Goal: Information Seeking & Learning: Find specific fact

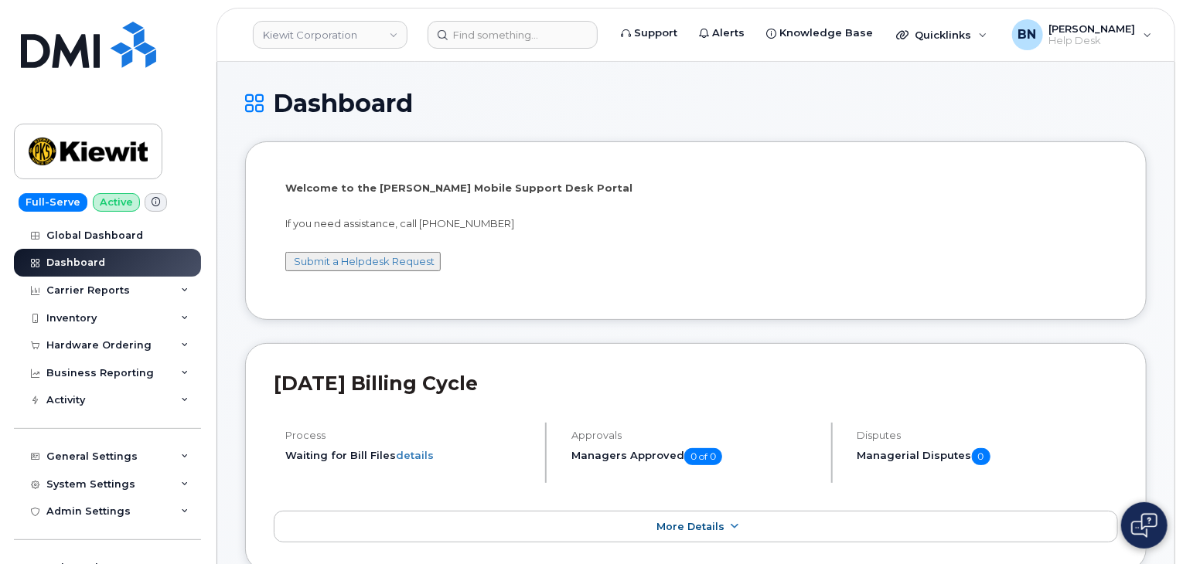
drag, startPoint x: 515, startPoint y: 271, endPoint x: 475, endPoint y: 284, distance: 41.3
click at [475, 284] on div "Welcome to the Kiewit Mobile Support Desk Portal If you need assistance, call 8…" at bounding box center [695, 233] width 821 height 104
click at [482, 297] on li "Welcome to the Kiewit Mobile Support Desk Portal If you need assistance, call 8…" at bounding box center [695, 230] width 901 height 178
click at [489, 279] on div "Welcome to the Kiewit Mobile Support Desk Portal If you need assistance, call 8…" at bounding box center [695, 233] width 821 height 104
drag, startPoint x: 204, startPoint y: 236, endPoint x: 201, endPoint y: 247, distance: 11.3
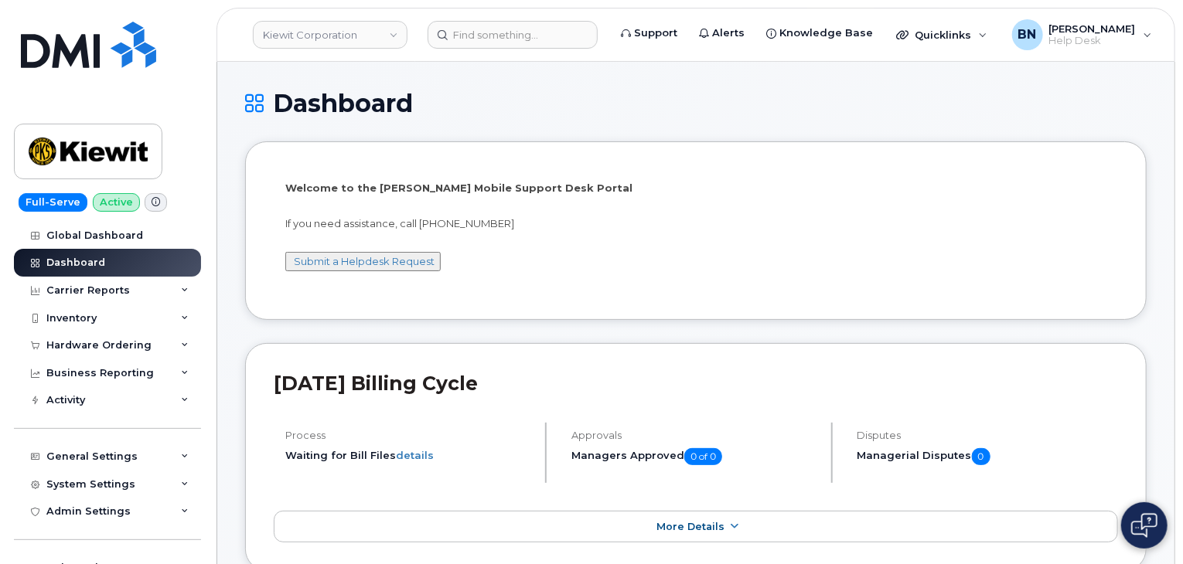
click at [201, 247] on div "Global Dashboard Dashboard Carrier Reports Monthly Billing Data Daily Data Pool…" at bounding box center [109, 393] width 191 height 343
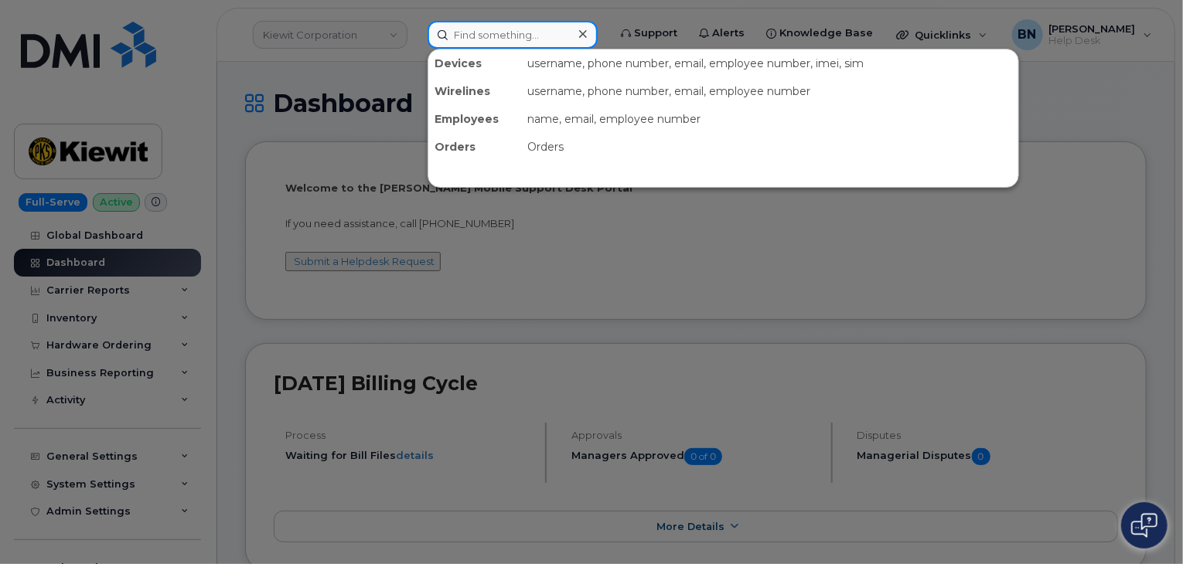
click at [482, 35] on input at bounding box center [512, 35] width 170 height 28
click at [479, 35] on input at bounding box center [512, 35] width 170 height 28
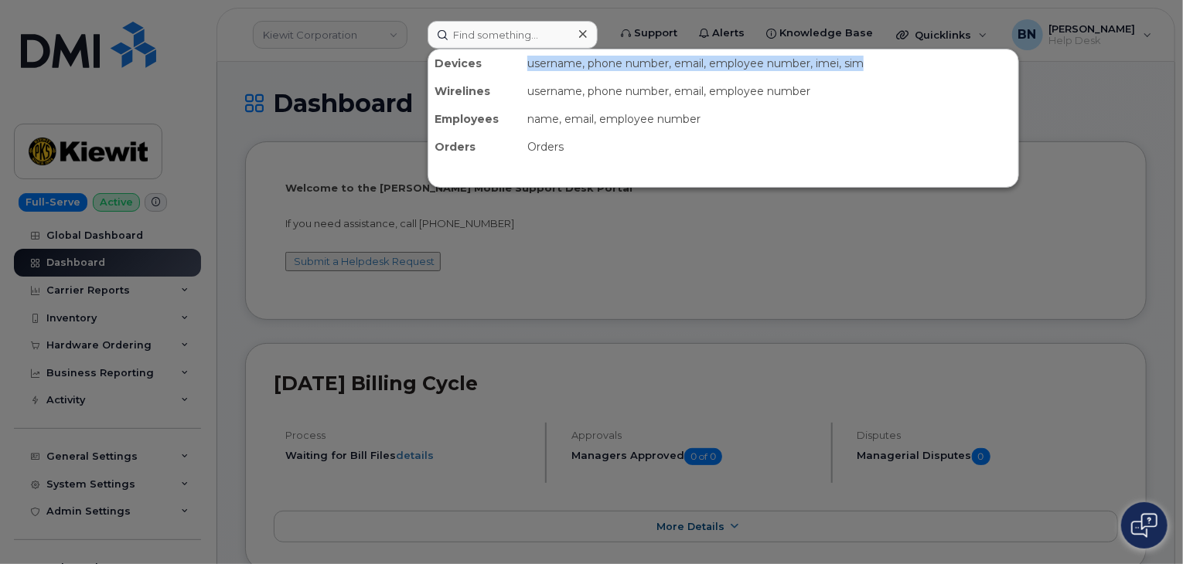
drag, startPoint x: 530, startPoint y: 63, endPoint x: 887, endPoint y: 67, distance: 357.9
click at [887, 67] on div "username, phone number, email, employee number, imei, sim" at bounding box center [769, 63] width 497 height 28
click at [666, 61] on div "username, phone number, email, employee number, imei, sim" at bounding box center [769, 63] width 497 height 28
click at [566, 64] on div "username, phone number, email, employee number, imei, sim" at bounding box center [769, 63] width 497 height 28
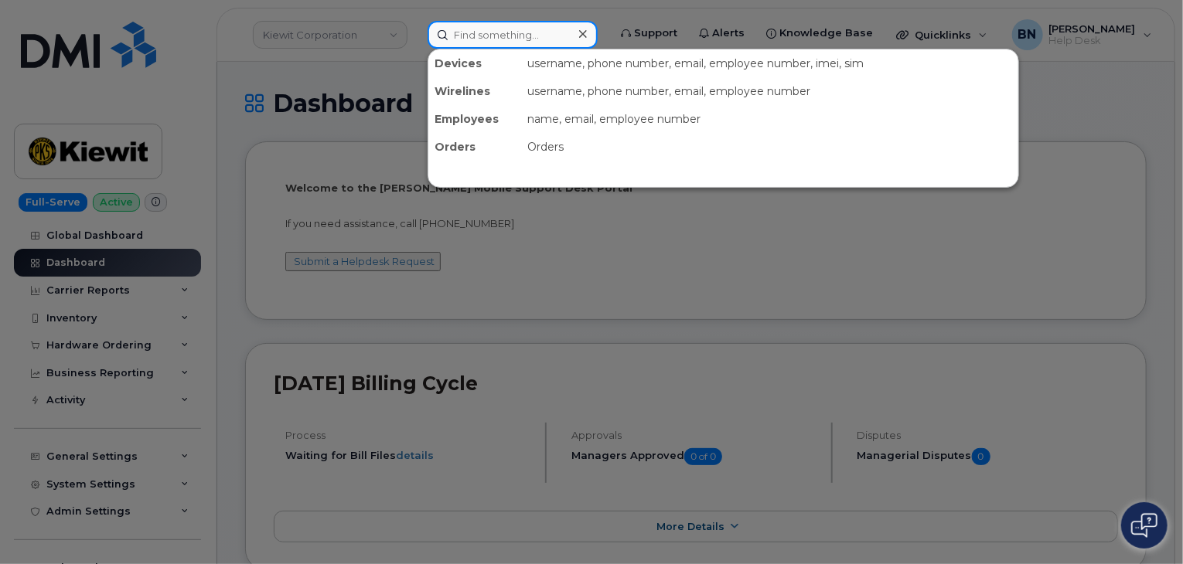
click at [492, 32] on input at bounding box center [512, 35] width 170 height 28
click at [473, 36] on input at bounding box center [512, 35] width 170 height 28
click at [480, 33] on input at bounding box center [512, 35] width 170 height 28
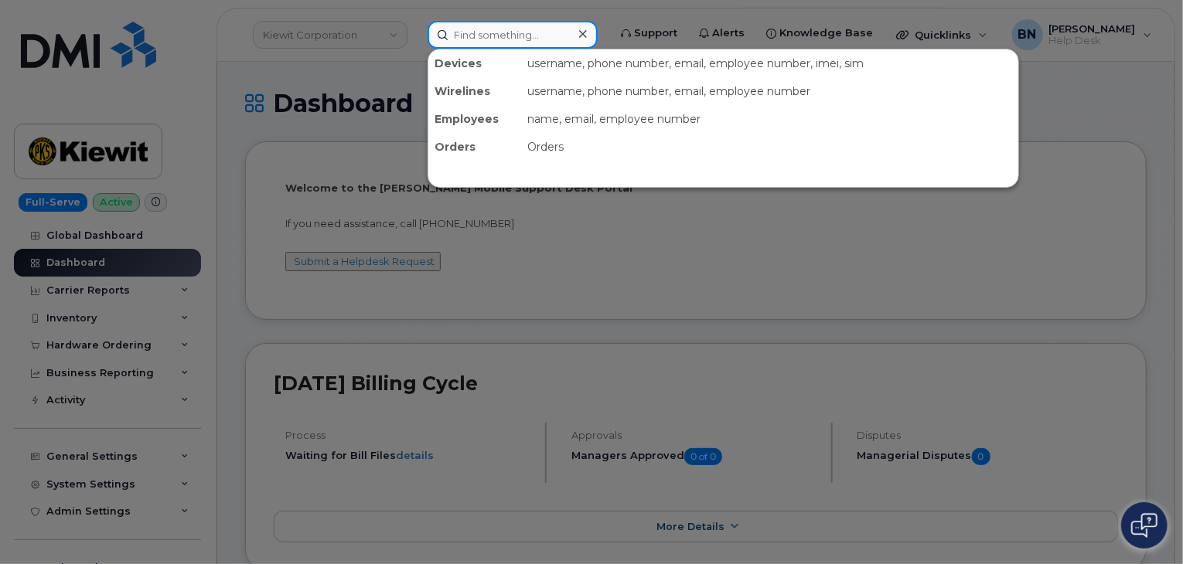
click at [492, 32] on input at bounding box center [512, 35] width 170 height 28
click at [491, 36] on input at bounding box center [512, 35] width 170 height 28
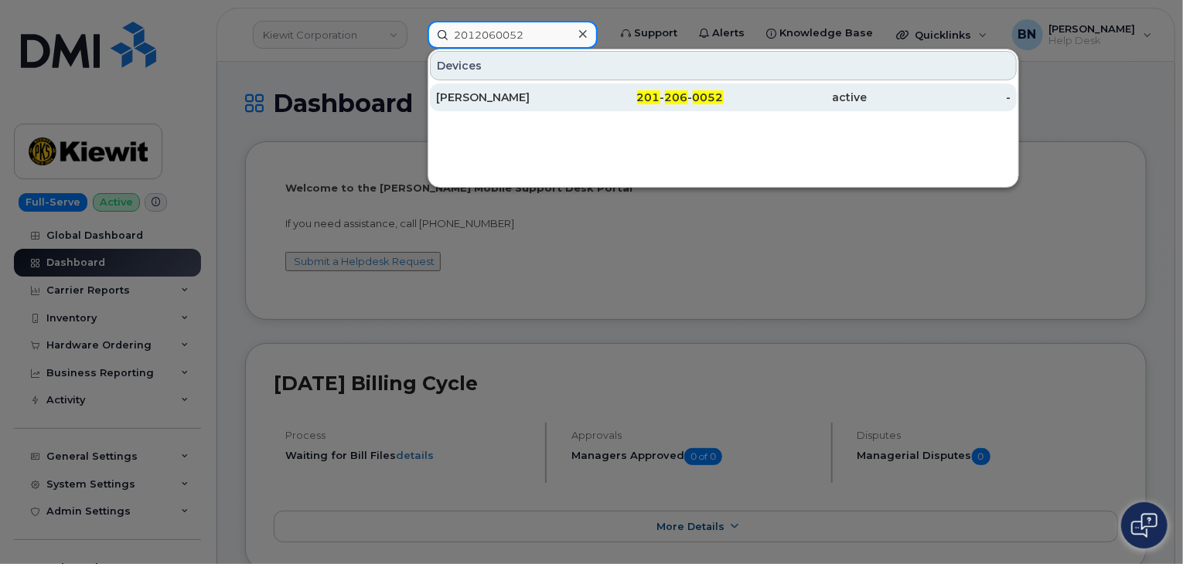
type input "2012060052"
click at [544, 100] on div "[PERSON_NAME]" at bounding box center [508, 97] width 144 height 15
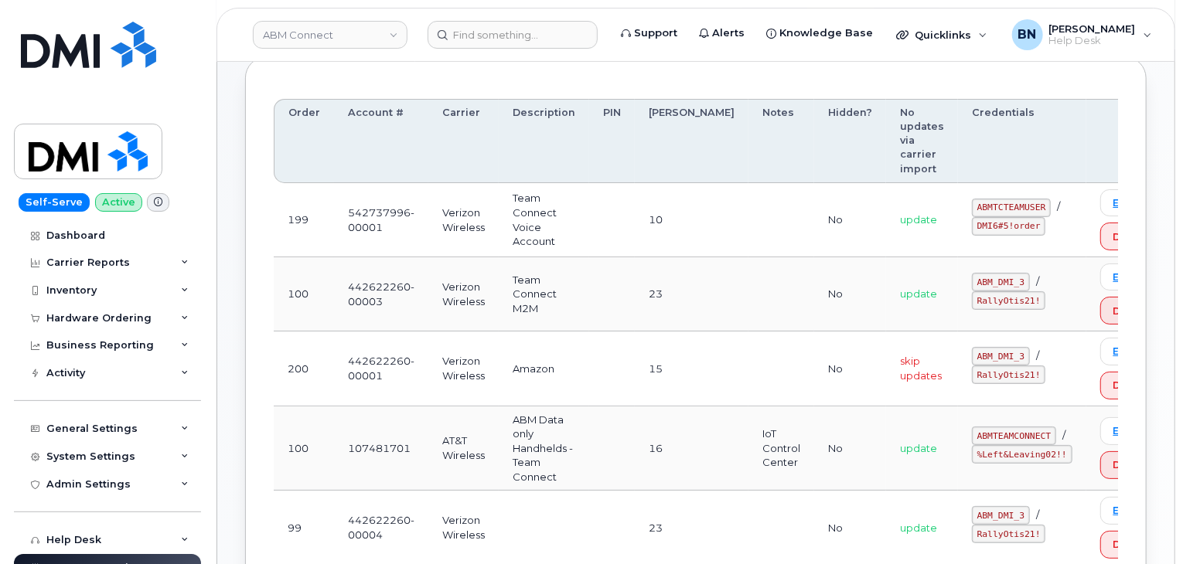
scroll to position [232, 0]
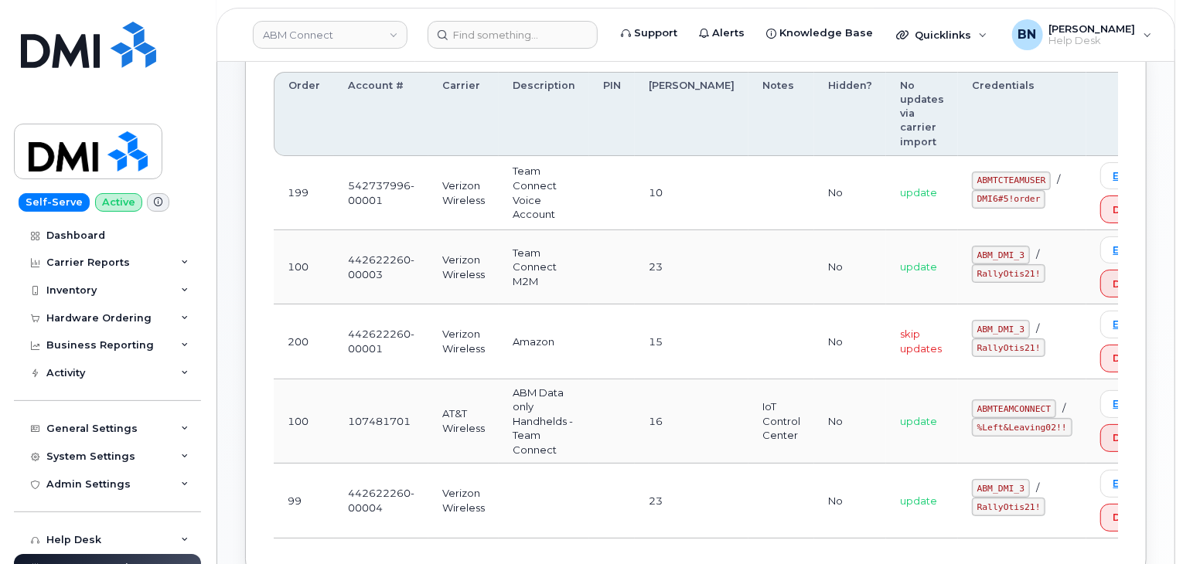
click at [972, 179] on code "ABMTCTEAMUSER" at bounding box center [1011, 181] width 79 height 19
click at [972, 196] on code "DMI6#5!order" at bounding box center [1008, 199] width 73 height 19
click at [972, 179] on code "ABMTCTEAMUSER" at bounding box center [1011, 181] width 79 height 19
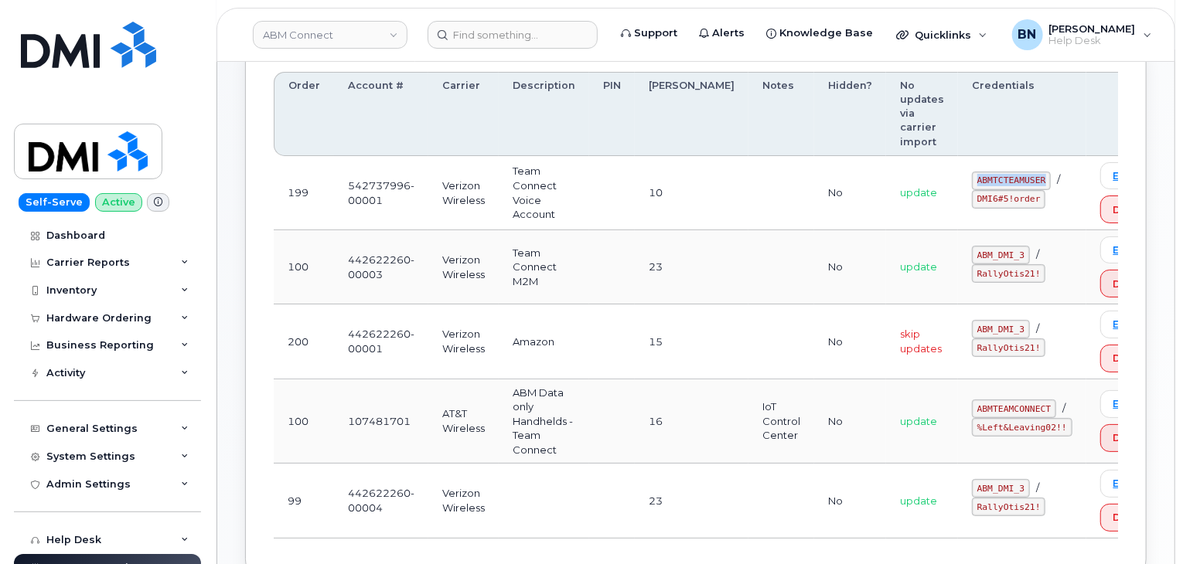
click at [972, 179] on code "ABMTCTEAMUSER" at bounding box center [1011, 181] width 79 height 19
drag, startPoint x: 945, startPoint y: 179, endPoint x: 954, endPoint y: 178, distance: 8.5
click at [972, 178] on code "ABMTCTEAMUSER" at bounding box center [1011, 181] width 79 height 19
click at [972, 179] on code "ABMTCTEAMUSER" at bounding box center [1011, 181] width 79 height 19
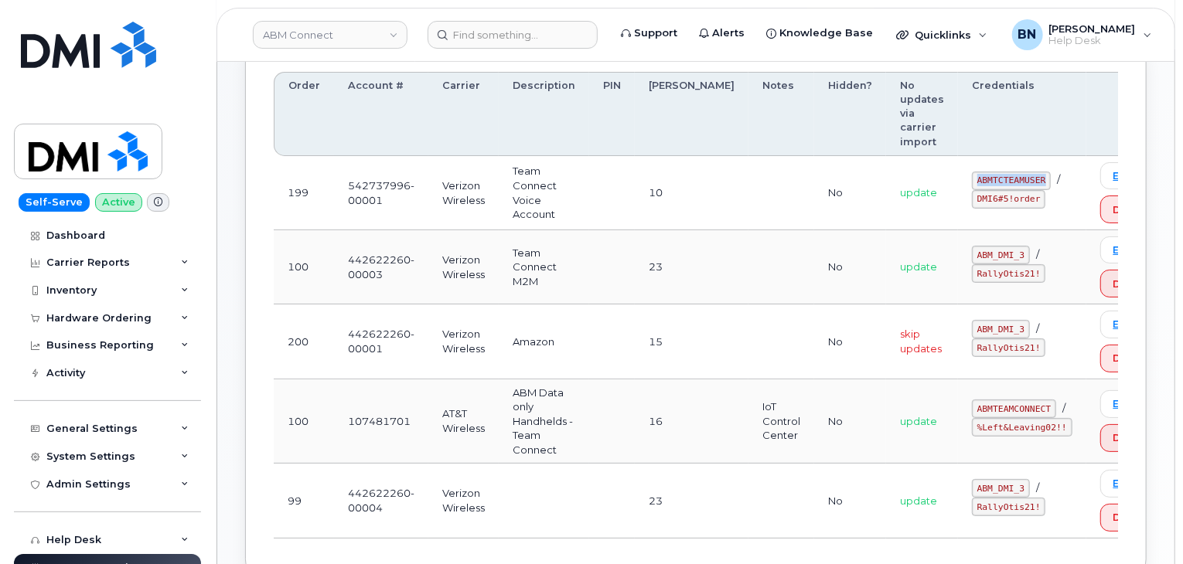
click at [972, 179] on code "ABMTCTEAMUSER" at bounding box center [1011, 181] width 79 height 19
click at [972, 196] on code "DMI6#5!order" at bounding box center [1008, 199] width 73 height 19
drag, startPoint x: 847, startPoint y: 330, endPoint x: 884, endPoint y: 352, distance: 42.3
click at [886, 352] on td "skip updates" at bounding box center [922, 342] width 72 height 74
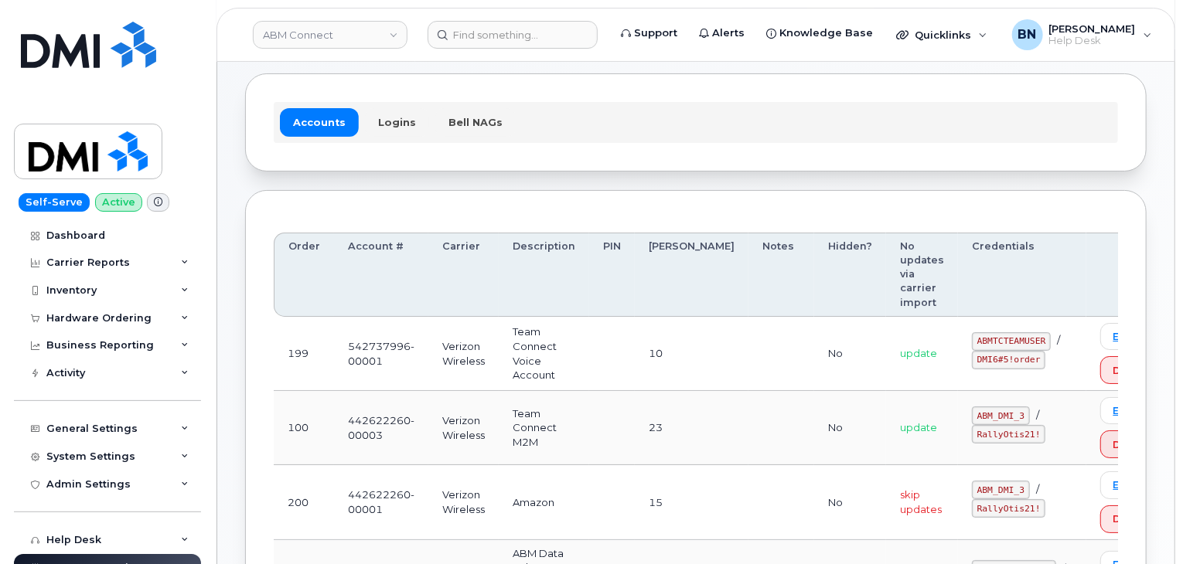
scroll to position [0, 0]
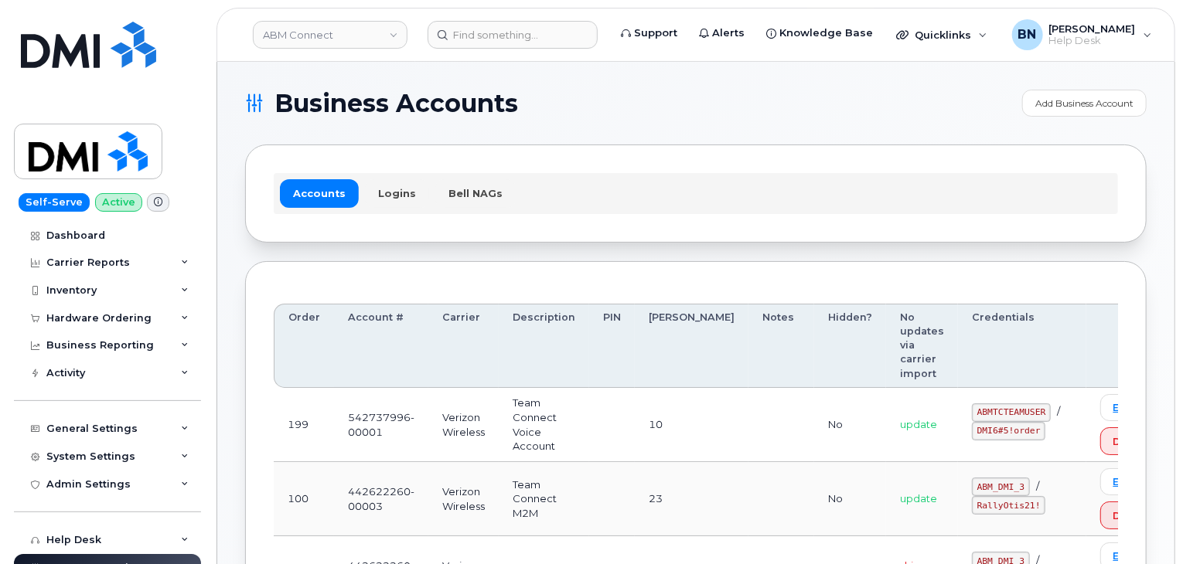
click at [667, 424] on td "10" at bounding box center [692, 425] width 114 height 74
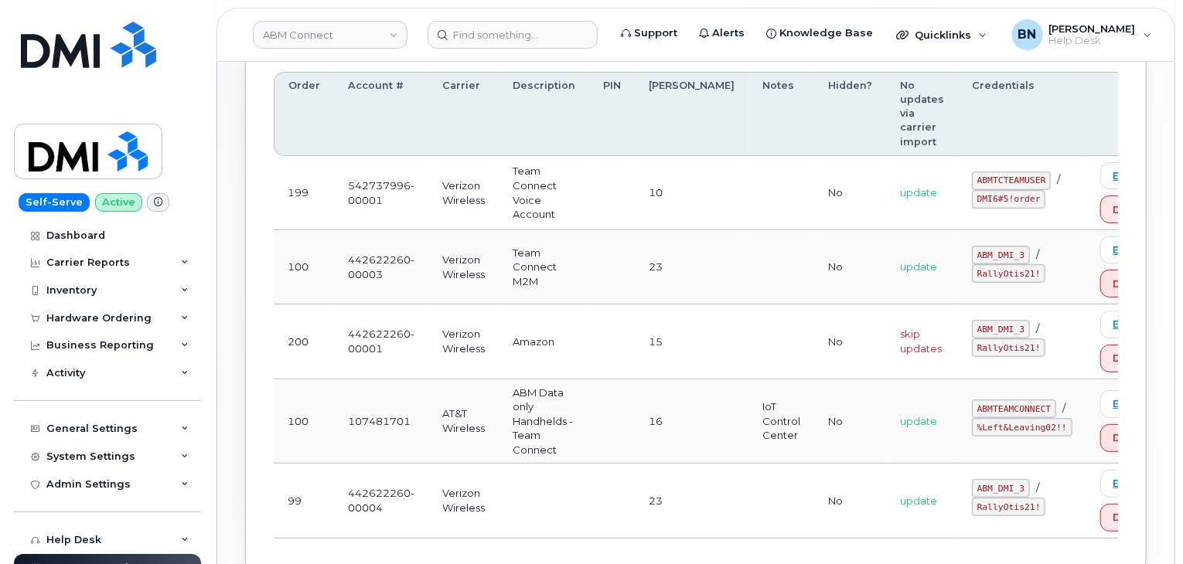
scroll to position [155, 0]
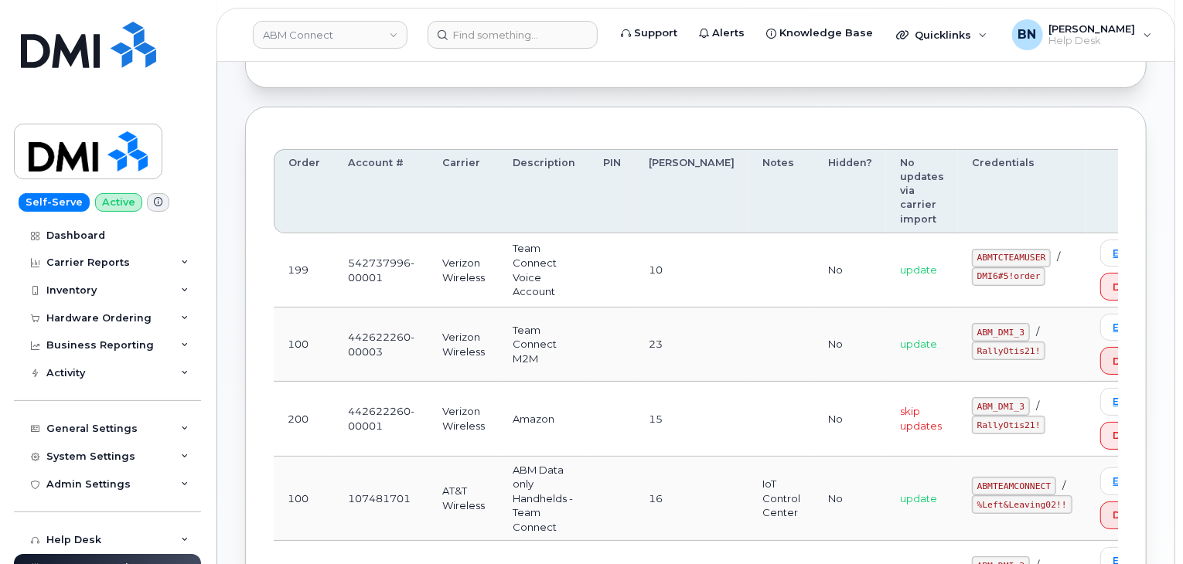
click at [375, 155] on th "Account #" at bounding box center [381, 191] width 94 height 84
click at [374, 164] on th "Account #" at bounding box center [381, 191] width 94 height 84
click at [461, 212] on th "Carrier" at bounding box center [463, 191] width 70 height 84
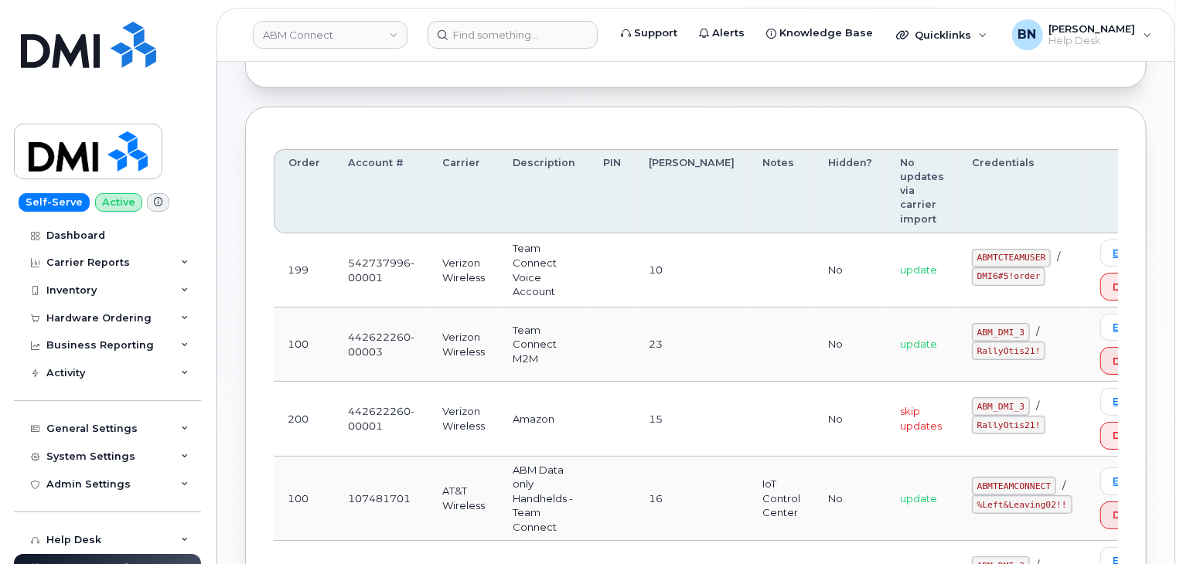
scroll to position [0, 0]
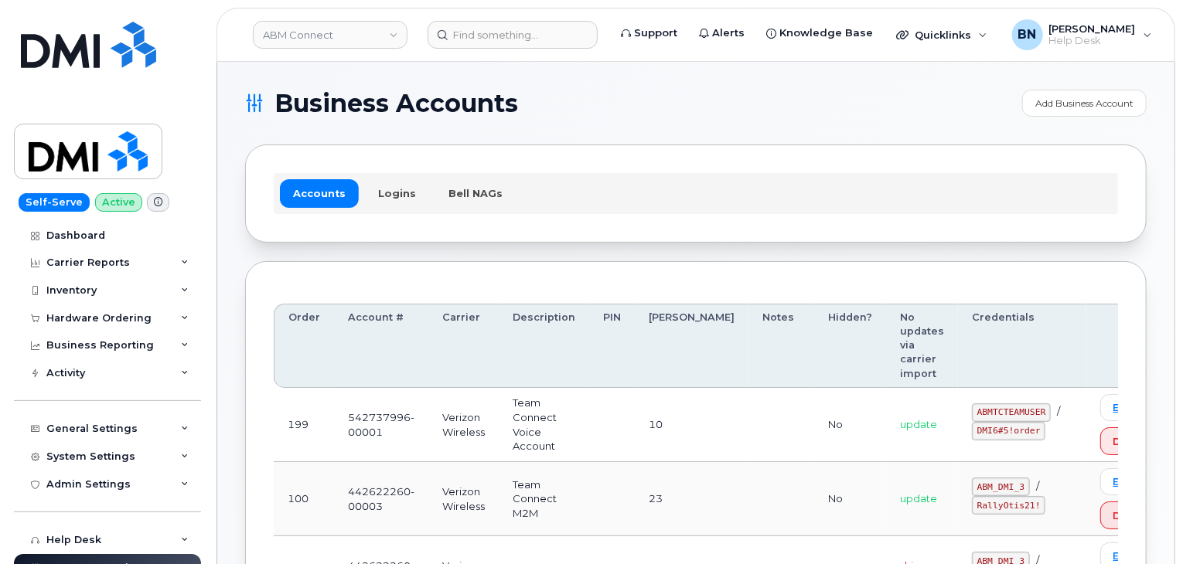
drag, startPoint x: 479, startPoint y: 262, endPoint x: 444, endPoint y: 257, distance: 36.0
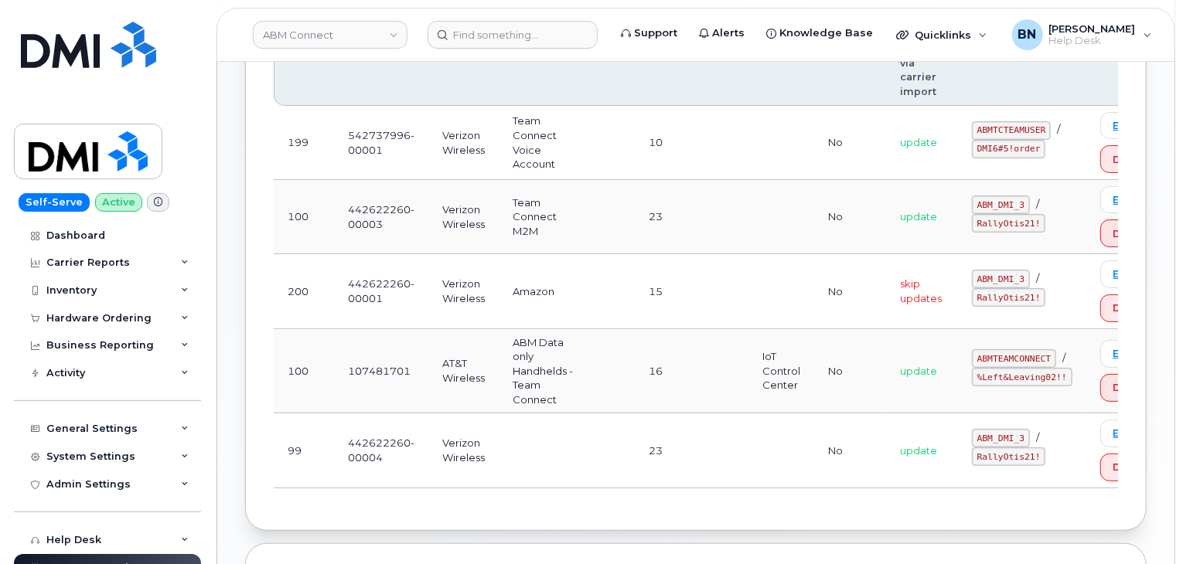
scroll to position [309, 0]
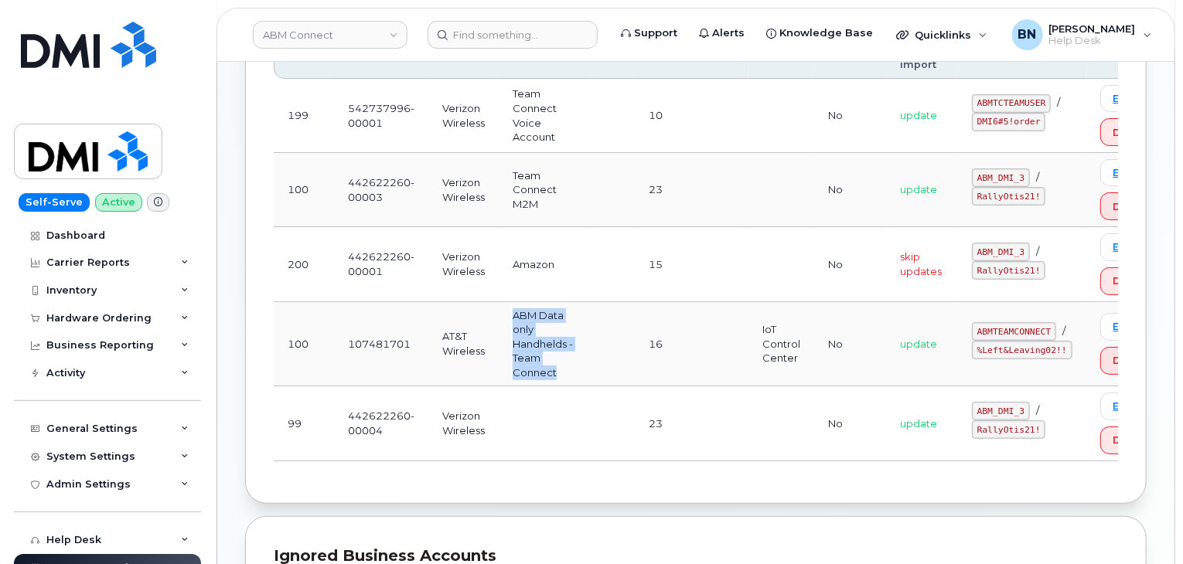
drag, startPoint x: 513, startPoint y: 310, endPoint x: 567, endPoint y: 366, distance: 78.2
click at [567, 366] on td "ABM Data only Handhelds - Team Connect" at bounding box center [544, 344] width 90 height 85
drag, startPoint x: 559, startPoint y: 369, endPoint x: 516, endPoint y: 314, distance: 69.4
click at [516, 314] on td "ABM Data only Handhelds - Team Connect" at bounding box center [544, 344] width 90 height 85
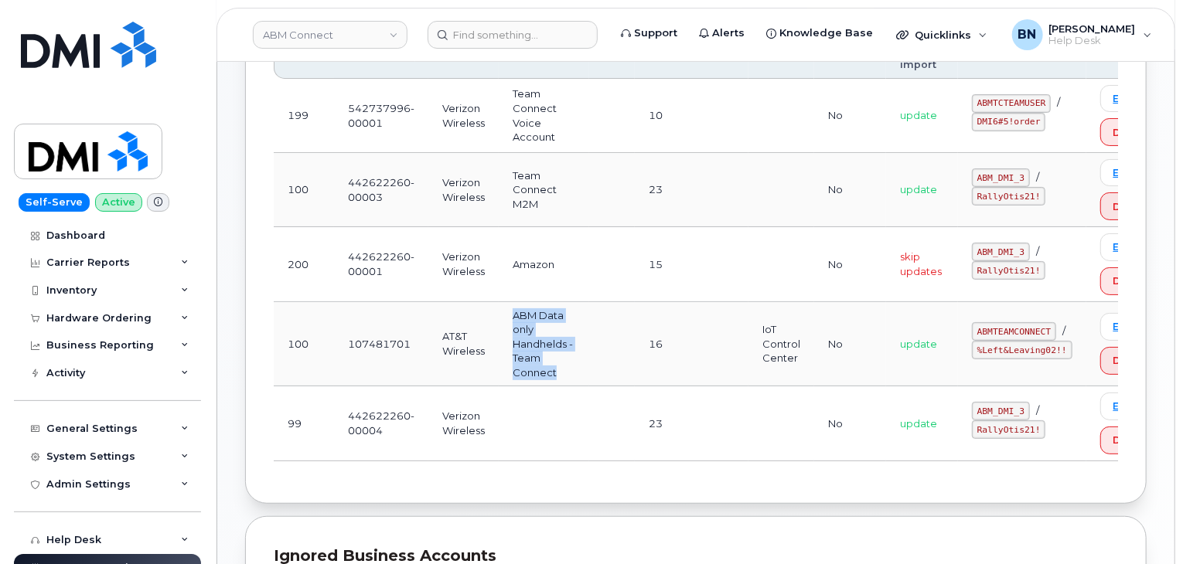
click at [516, 314] on td "ABM Data only Handhelds - Team Connect" at bounding box center [544, 344] width 90 height 85
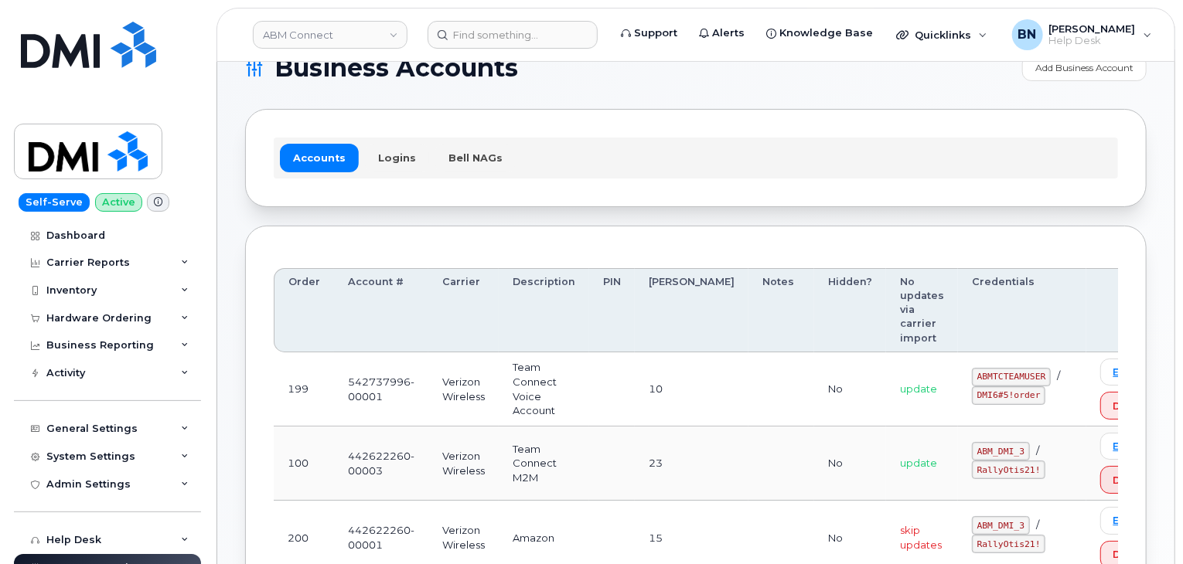
scroll to position [0, 0]
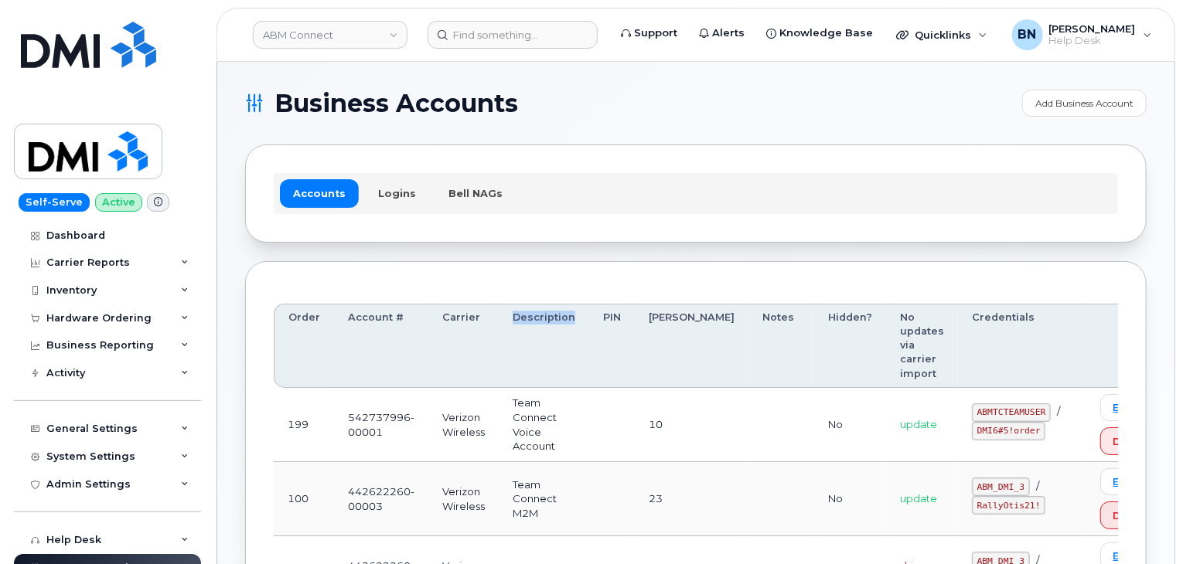
drag, startPoint x: 513, startPoint y: 318, endPoint x: 575, endPoint y: 313, distance: 62.0
click at [575, 313] on th "Description" at bounding box center [544, 346] width 90 height 84
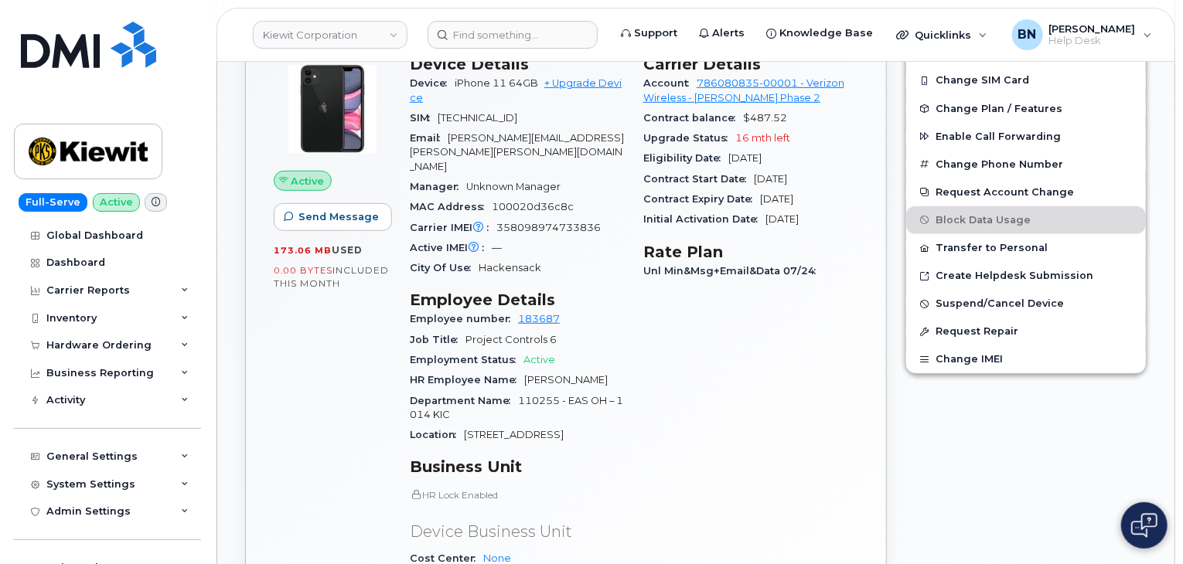
scroll to position [309, 0]
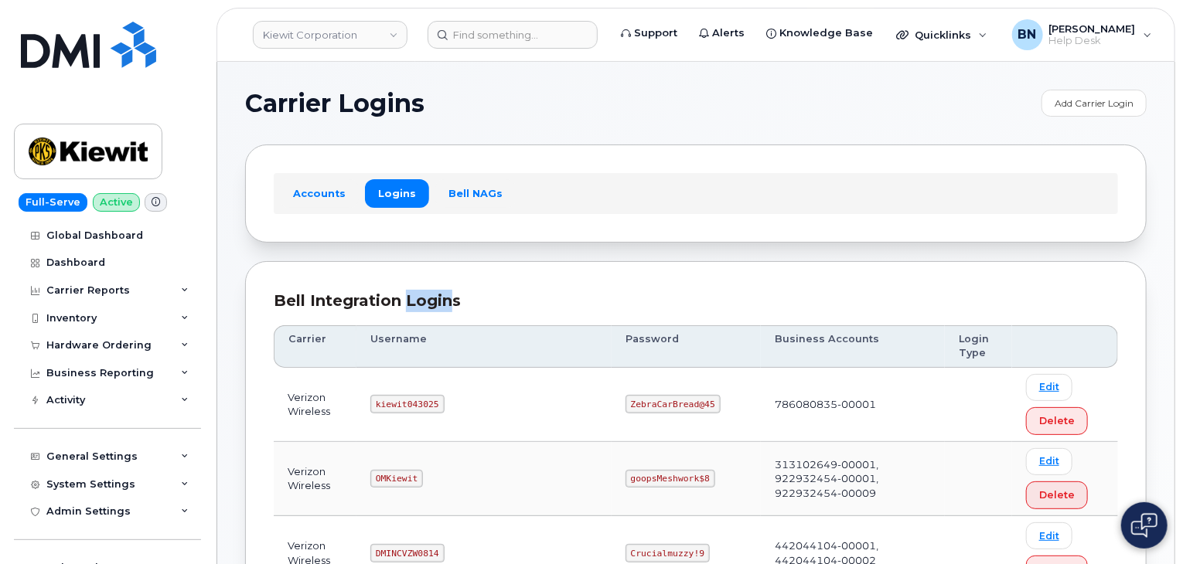
drag, startPoint x: 448, startPoint y: 299, endPoint x: 404, endPoint y: 300, distance: 44.1
click at [404, 300] on div "Bell Integration Logins" at bounding box center [696, 301] width 844 height 22
drag, startPoint x: 404, startPoint y: 300, endPoint x: 383, endPoint y: 301, distance: 20.1
click at [383, 301] on div "Bell Integration Logins" at bounding box center [696, 301] width 844 height 22
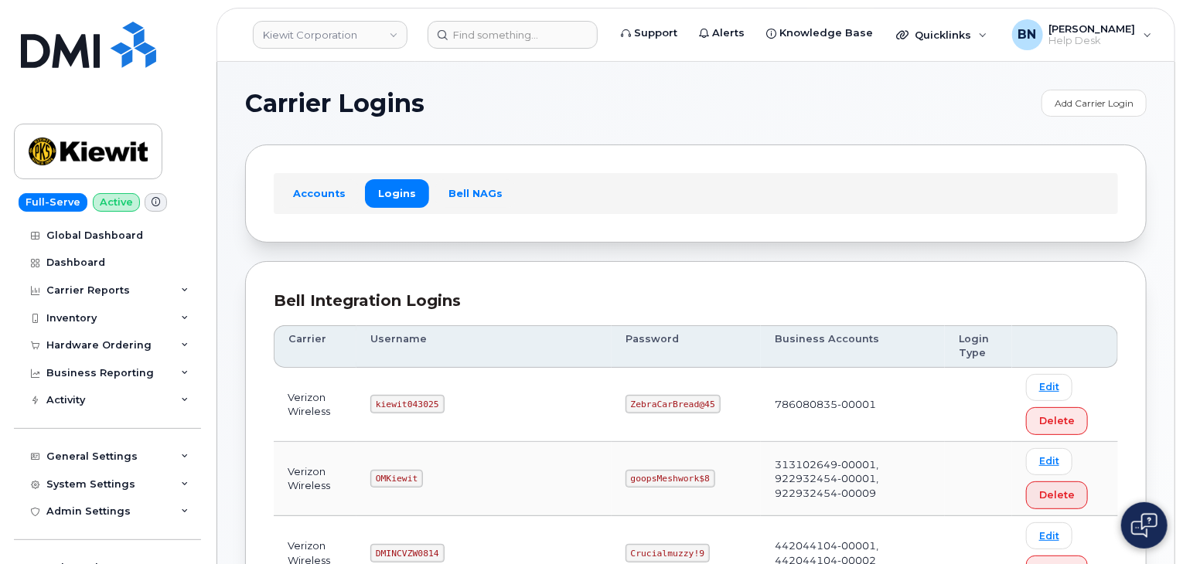
click at [373, 301] on div "Bell Integration Logins" at bounding box center [696, 301] width 844 height 22
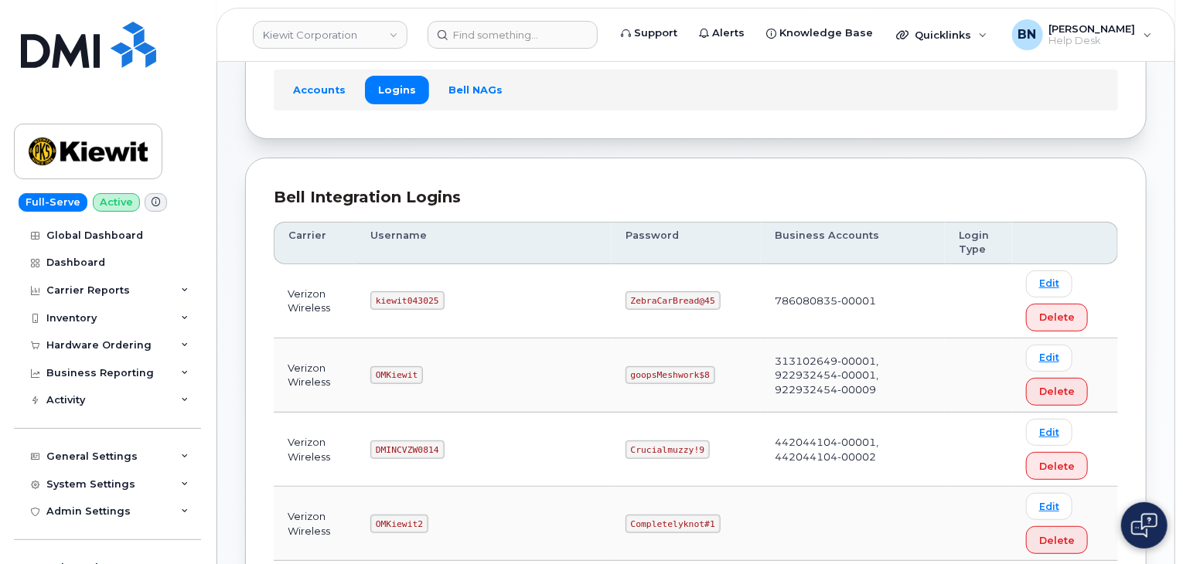
scroll to position [77, 0]
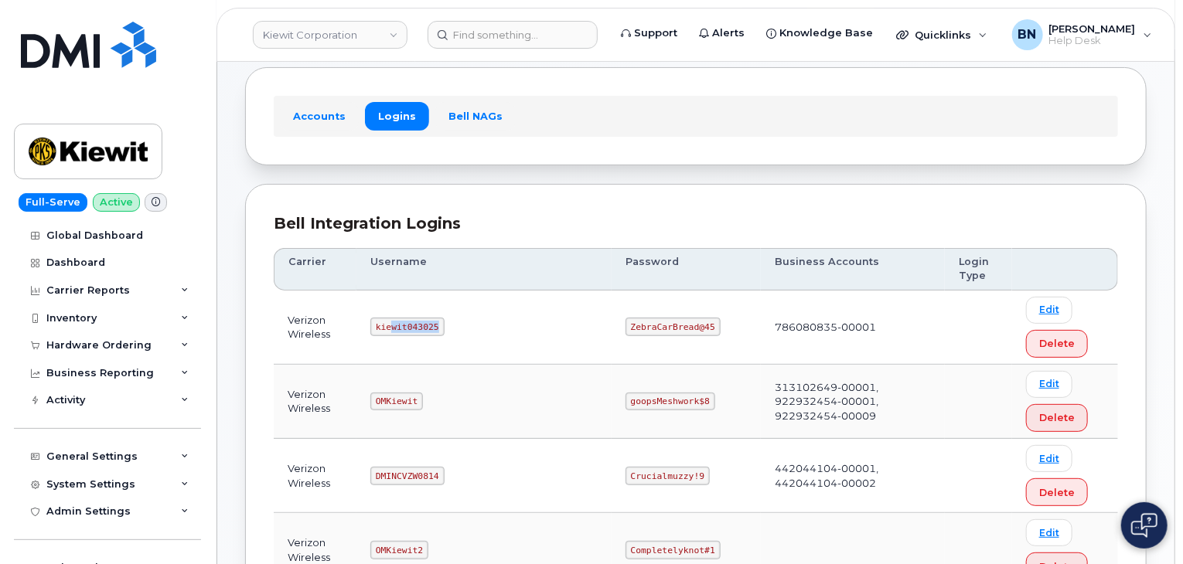
drag, startPoint x: 403, startPoint y: 324, endPoint x: 443, endPoint y: 324, distance: 40.2
click at [443, 324] on code "kiewit043025" at bounding box center [406, 327] width 73 height 19
drag, startPoint x: 442, startPoint y: 325, endPoint x: 386, endPoint y: 326, distance: 56.4
click at [386, 326] on code "kiewit043025" at bounding box center [406, 327] width 73 height 19
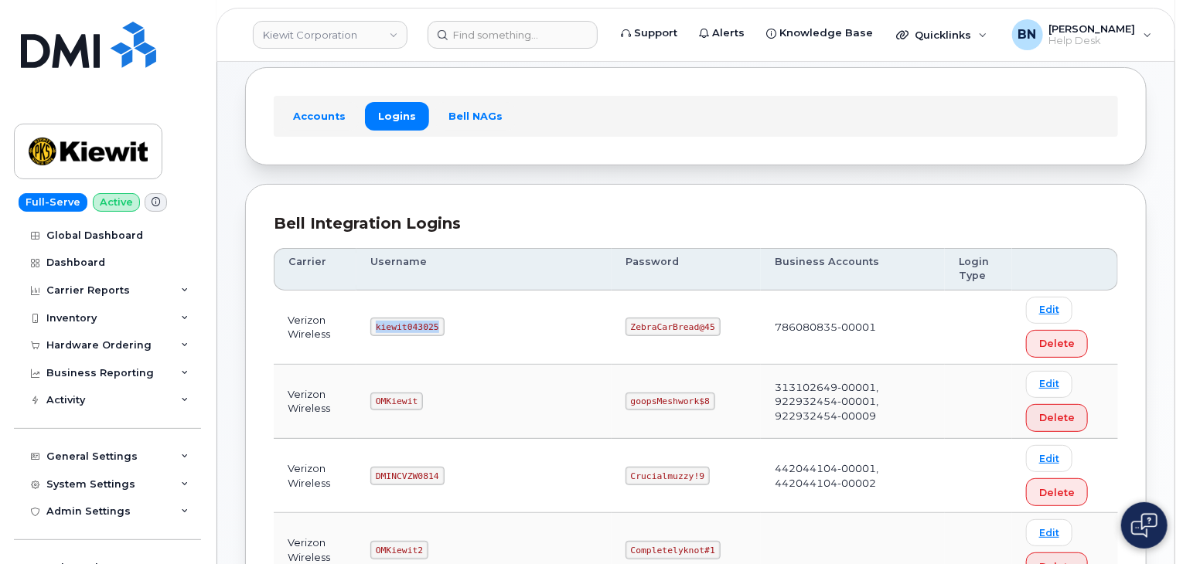
click at [386, 326] on code "kiewit043025" at bounding box center [406, 327] width 73 height 19
drag, startPoint x: 386, startPoint y: 326, endPoint x: 442, endPoint y: 325, distance: 56.4
click at [442, 325] on code "kiewit043025" at bounding box center [406, 327] width 73 height 19
click at [424, 324] on code "kiewit043025" at bounding box center [406, 327] width 73 height 19
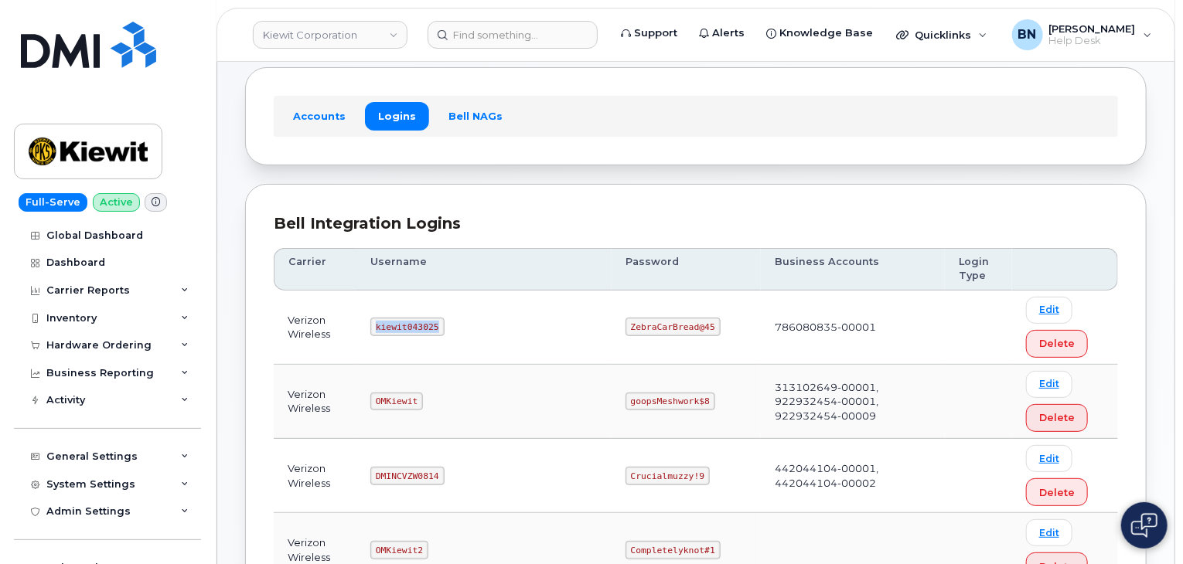
click at [424, 324] on code "kiewit043025" at bounding box center [406, 327] width 73 height 19
click at [440, 325] on code "kiewit043025" at bounding box center [406, 327] width 73 height 19
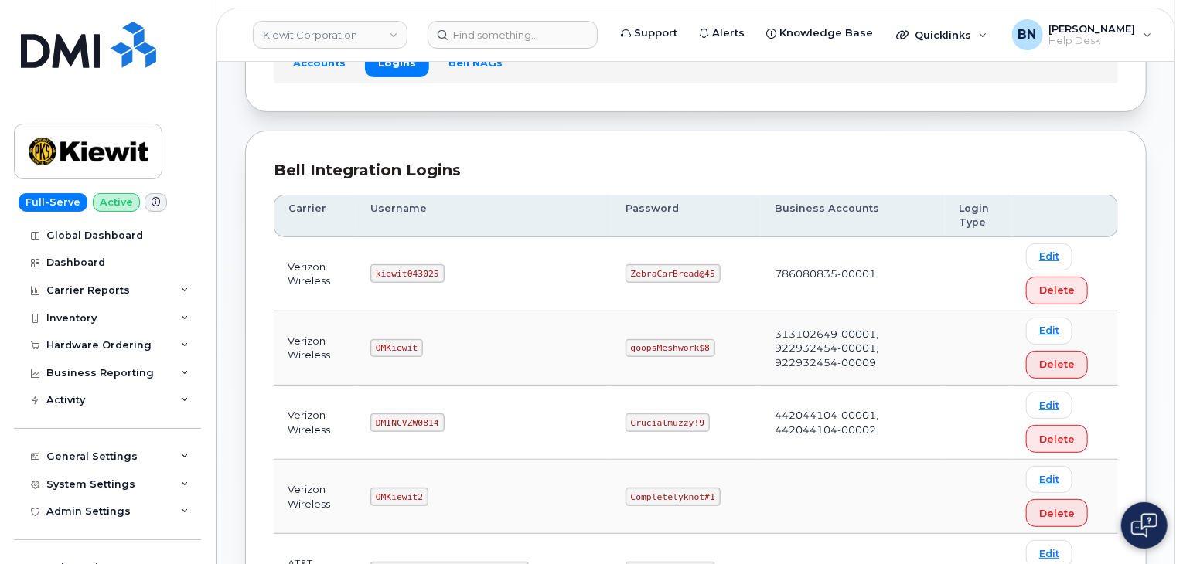
scroll to position [155, 0]
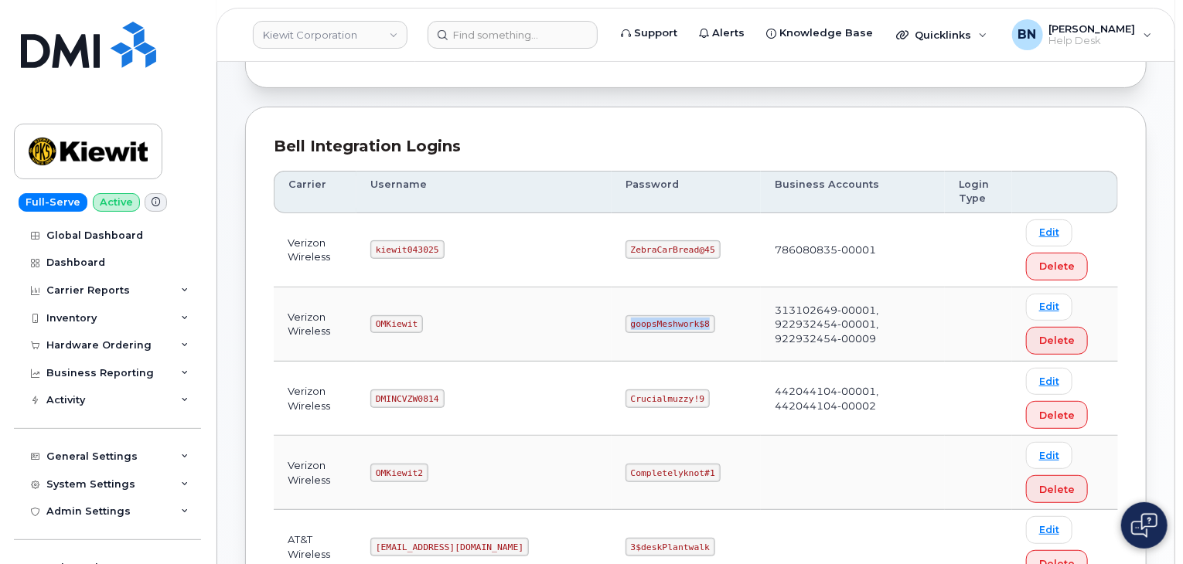
drag, startPoint x: 568, startPoint y: 325, endPoint x: 640, endPoint y: 319, distance: 72.1
click at [640, 319] on code "goopsMeshwork$8" at bounding box center [670, 324] width 90 height 19
drag, startPoint x: 386, startPoint y: 246, endPoint x: 412, endPoint y: 246, distance: 26.3
click at [412, 246] on code "kiewit043025" at bounding box center [406, 249] width 73 height 19
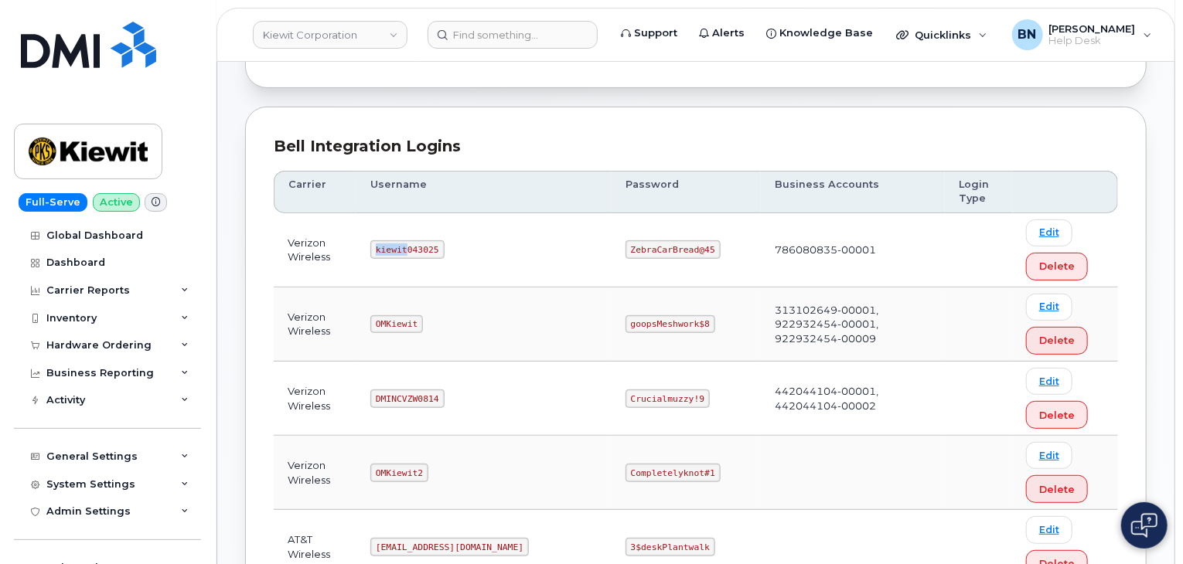
click at [412, 246] on code "kiewit043025" at bounding box center [406, 249] width 73 height 19
drag, startPoint x: 736, startPoint y: 245, endPoint x: 805, endPoint y: 246, distance: 68.8
click at [805, 246] on td "786080835-00001" at bounding box center [853, 250] width 184 height 74
click at [386, 247] on code "kiewit043025" at bounding box center [406, 249] width 73 height 19
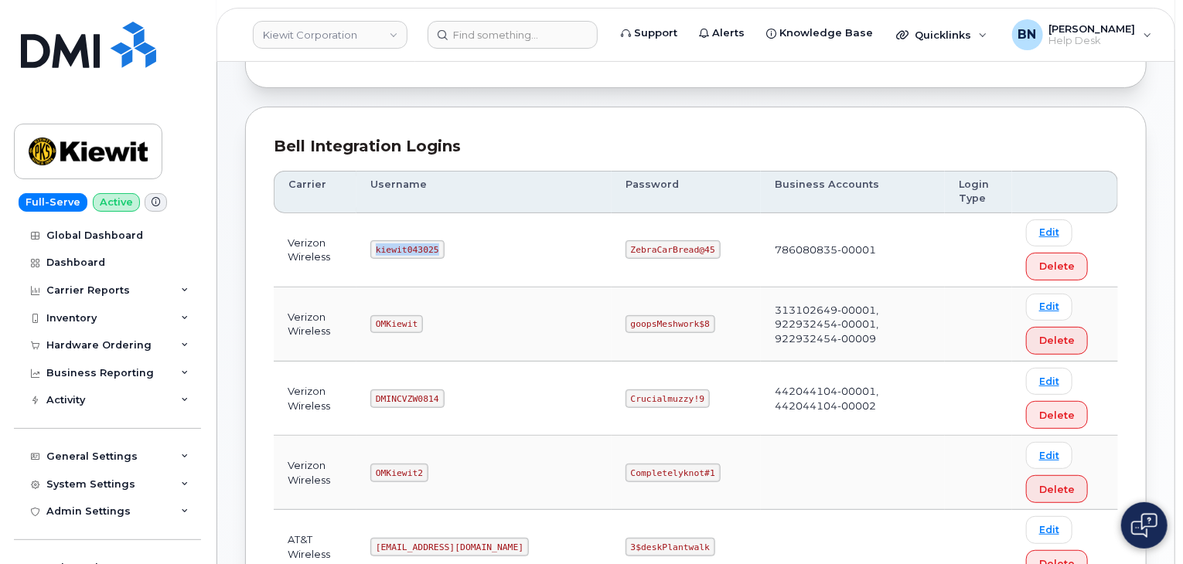
click at [386, 247] on code "kiewit043025" at bounding box center [406, 249] width 73 height 19
click at [394, 245] on code "kiewit043025" at bounding box center [406, 249] width 73 height 19
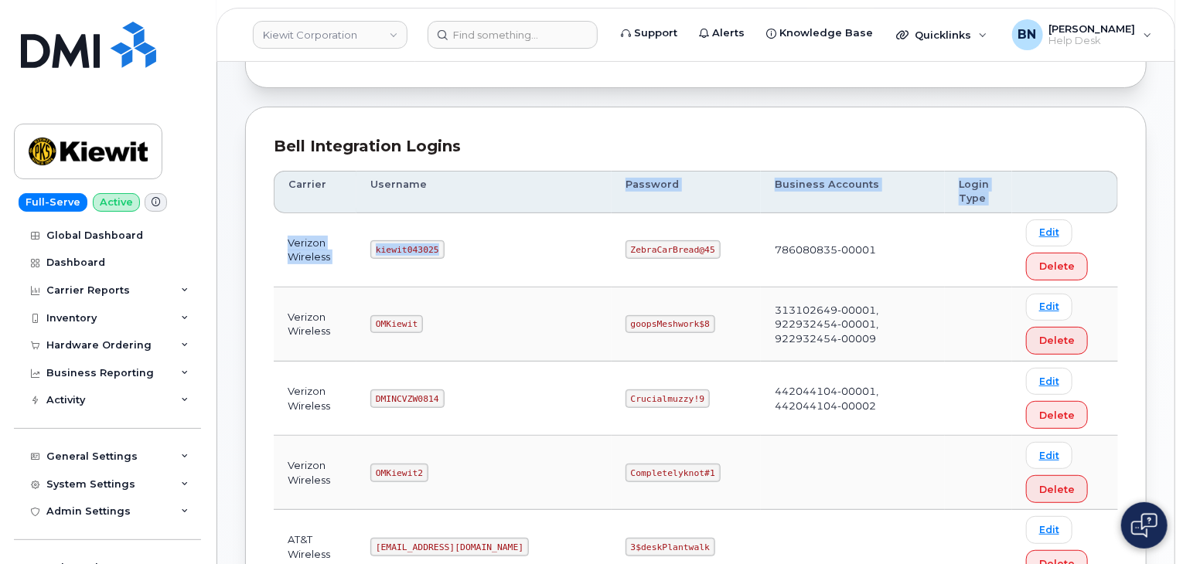
drag, startPoint x: 394, startPoint y: 245, endPoint x: 479, endPoint y: 211, distance: 91.6
click at [457, 258] on td "kiewit043025" at bounding box center [483, 250] width 255 height 74
click at [417, 247] on code "kiewit043025" at bounding box center [406, 249] width 73 height 19
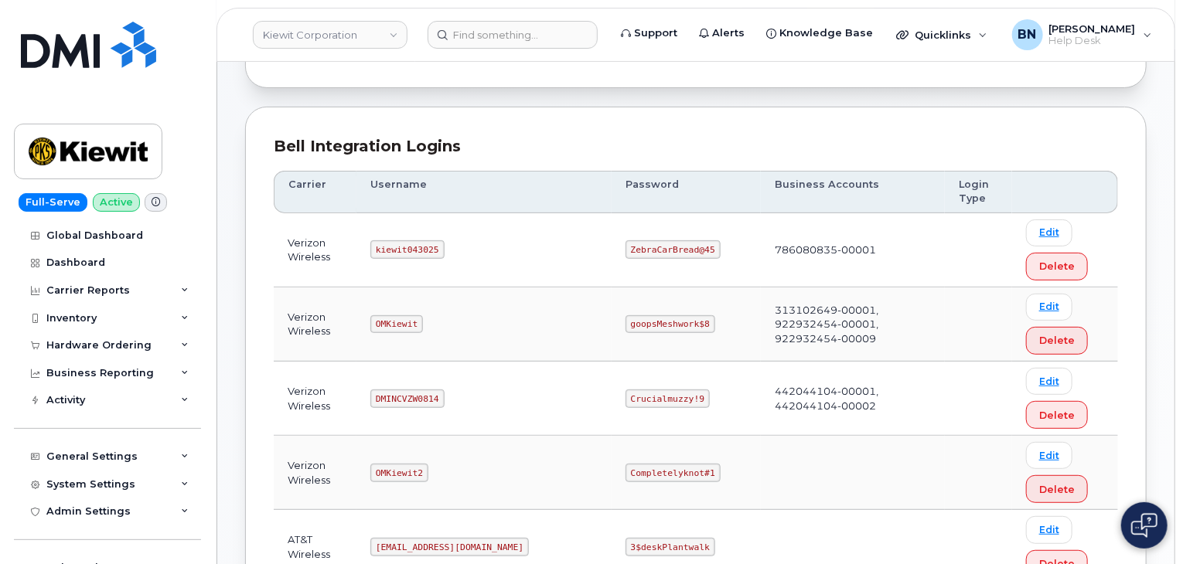
click at [461, 245] on td "kiewit043025" at bounding box center [483, 250] width 255 height 74
drag, startPoint x: 953, startPoint y: 391, endPoint x: 678, endPoint y: 239, distance: 314.5
click at [679, 239] on td "ZebraCarBread@45" at bounding box center [685, 250] width 149 height 74
drag, startPoint x: 702, startPoint y: 245, endPoint x: 822, endPoint y: 247, distance: 119.8
click at [822, 247] on td "786080835-00001" at bounding box center [853, 250] width 184 height 74
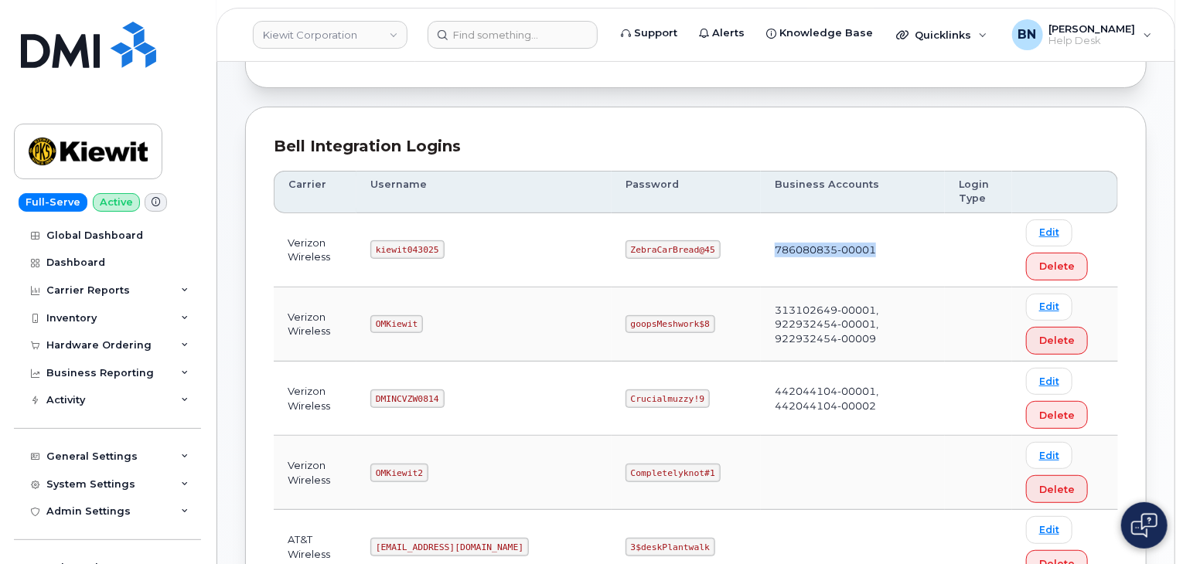
click at [822, 247] on td "786080835-00001" at bounding box center [853, 250] width 184 height 74
drag, startPoint x: 810, startPoint y: 245, endPoint x: 770, endPoint y: 248, distance: 40.3
click at [770, 248] on td "786080835-00001" at bounding box center [853, 250] width 184 height 74
drag, startPoint x: 764, startPoint y: 248, endPoint x: 736, endPoint y: 250, distance: 27.9
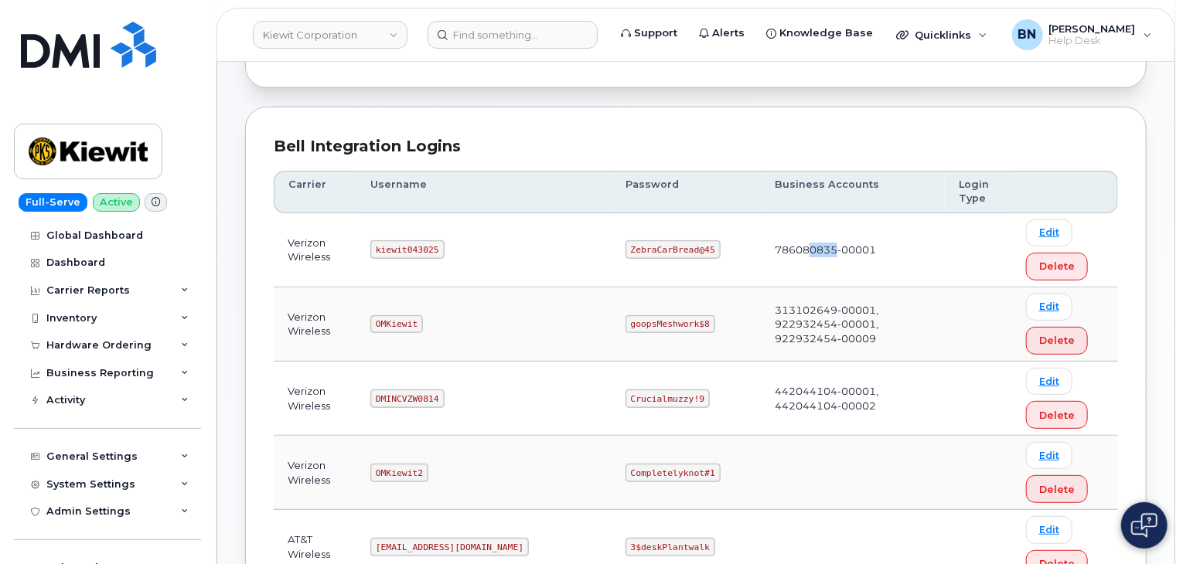
click at [761, 250] on td "786080835-00001" at bounding box center [853, 250] width 184 height 74
click at [761, 247] on td "786080835-00001" at bounding box center [853, 250] width 184 height 74
drag, startPoint x: 737, startPoint y: 247, endPoint x: 764, endPoint y: 249, distance: 26.3
click at [764, 249] on td "786080835-00001" at bounding box center [853, 250] width 184 height 74
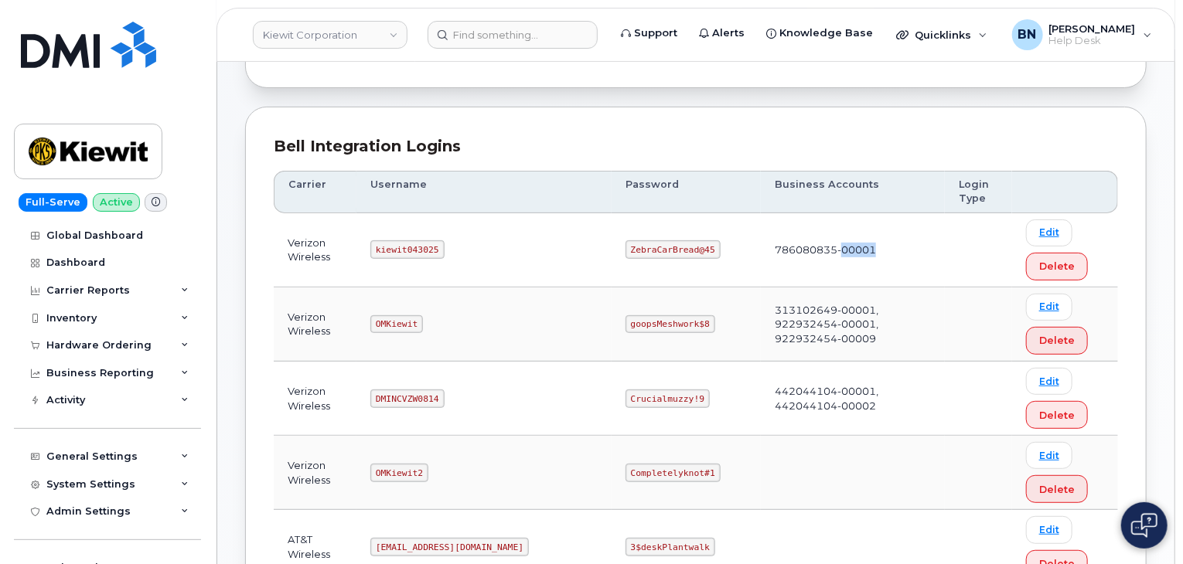
drag, startPoint x: 770, startPoint y: 247, endPoint x: 804, endPoint y: 249, distance: 34.1
click at [804, 249] on td "786080835-00001" at bounding box center [853, 250] width 184 height 74
drag, startPoint x: 569, startPoint y: 247, endPoint x: 656, endPoint y: 242, distance: 86.7
click at [656, 242] on td "ZebraCarBread@45" at bounding box center [685, 250] width 149 height 74
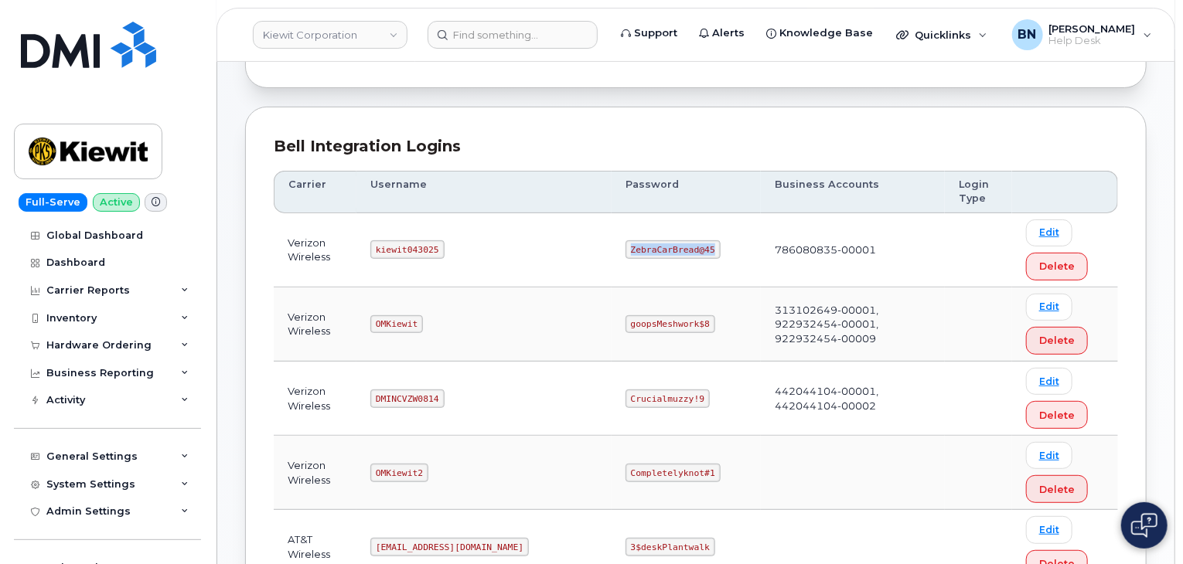
click at [625, 251] on code "ZebraCarBread@45" at bounding box center [672, 249] width 95 height 19
drag, startPoint x: 568, startPoint y: 248, endPoint x: 644, endPoint y: 248, distance: 75.8
click at [644, 248] on code "ZebraCarBread@45" at bounding box center [672, 249] width 95 height 19
drag, startPoint x: 568, startPoint y: 248, endPoint x: 646, endPoint y: 244, distance: 78.2
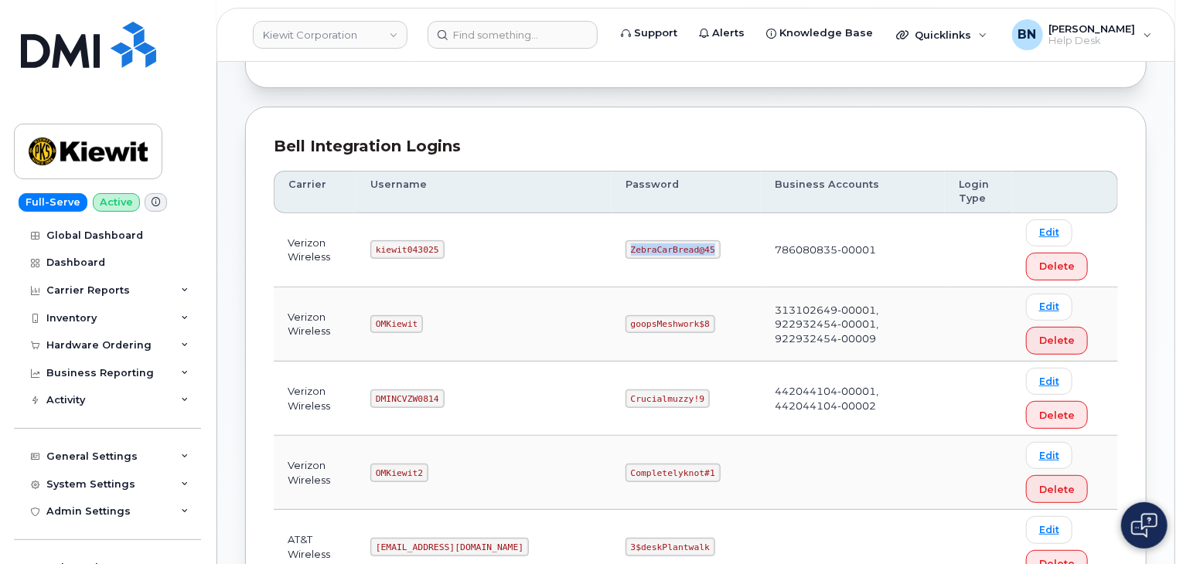
click at [646, 244] on code "ZebraCarBread@45" at bounding box center [672, 249] width 95 height 19
click at [645, 245] on code "ZebraCarBread@45" at bounding box center [672, 249] width 95 height 19
drag, startPoint x: 642, startPoint y: 248, endPoint x: 567, endPoint y: 250, distance: 75.0
click at [625, 250] on code "ZebraCarBread@45" at bounding box center [672, 249] width 95 height 19
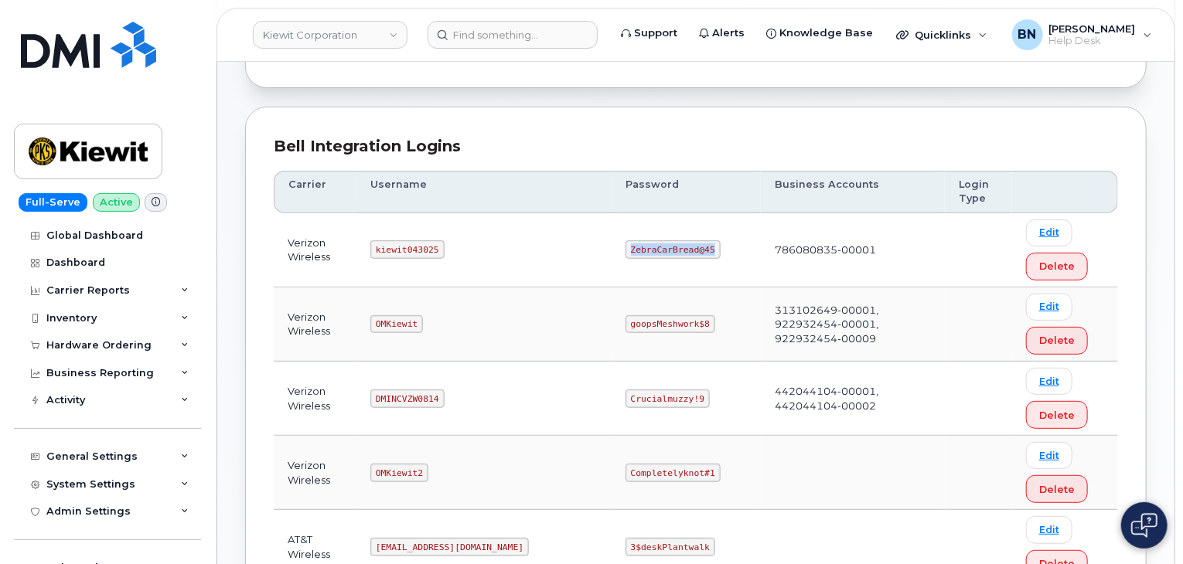
drag, startPoint x: 569, startPoint y: 247, endPoint x: 644, endPoint y: 247, distance: 75.0
click at [644, 247] on code "ZebraCarBread@45" at bounding box center [672, 249] width 95 height 19
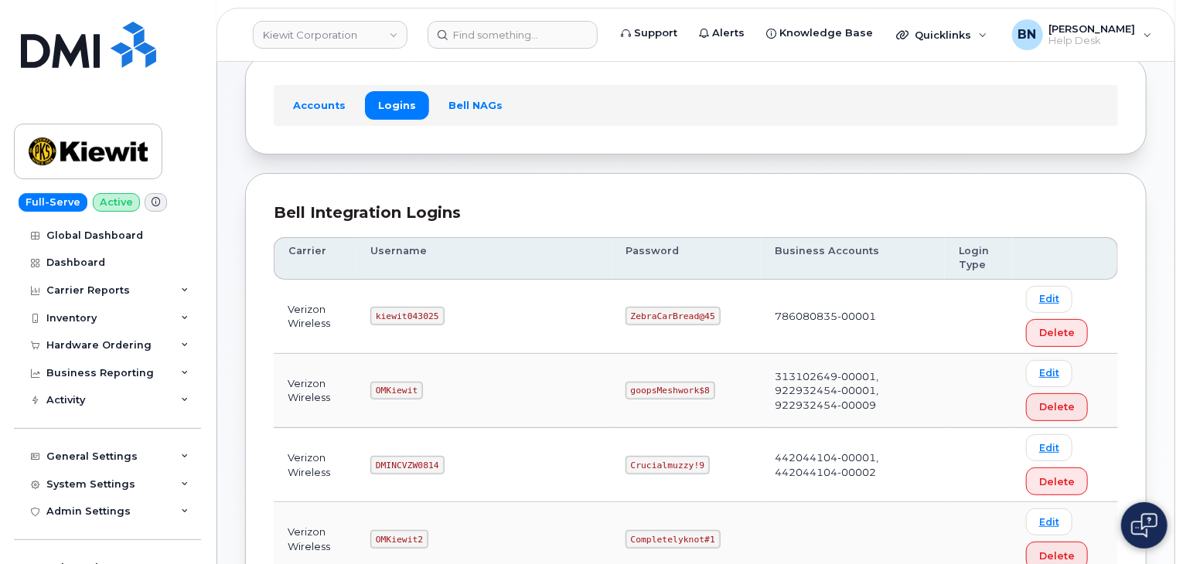
scroll to position [232, 0]
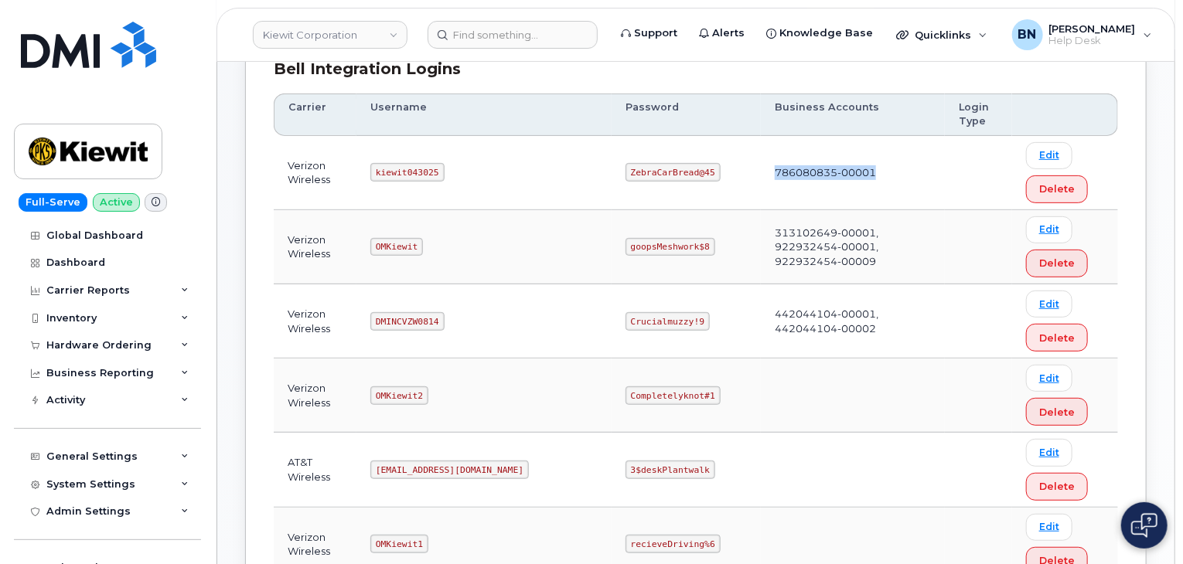
drag, startPoint x: 703, startPoint y: 168, endPoint x: 804, endPoint y: 168, distance: 100.5
click at [804, 168] on td "786080835-00001" at bounding box center [853, 173] width 184 height 74
drag, startPoint x: 804, startPoint y: 168, endPoint x: 763, endPoint y: 168, distance: 41.0
click at [763, 168] on td "786080835-00001" at bounding box center [853, 173] width 184 height 74
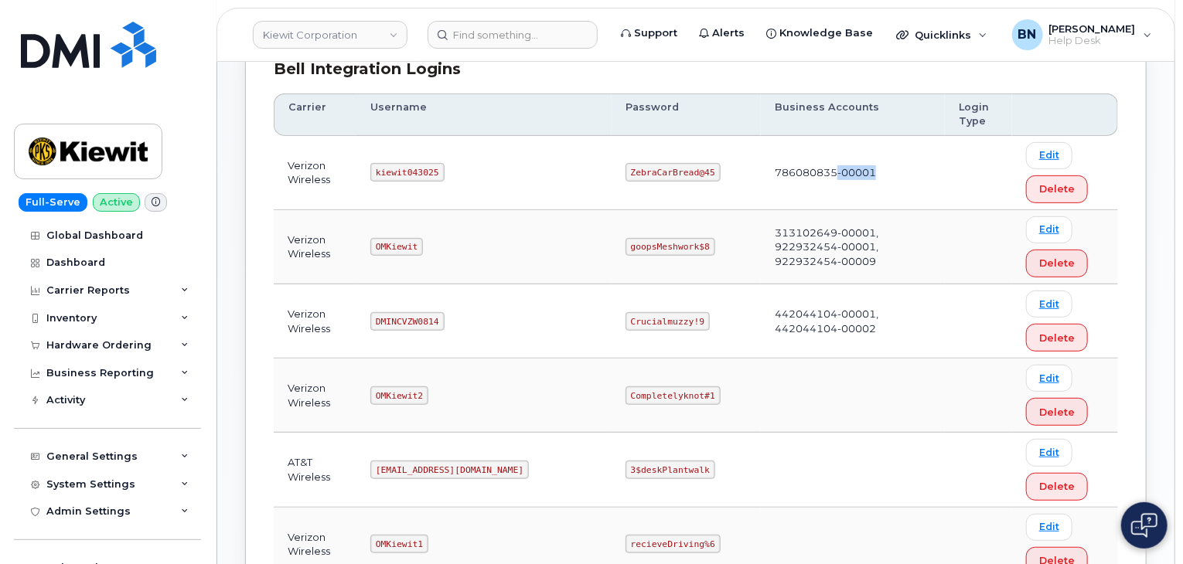
click at [763, 168] on td "786080835-00001" at bounding box center [853, 173] width 184 height 74
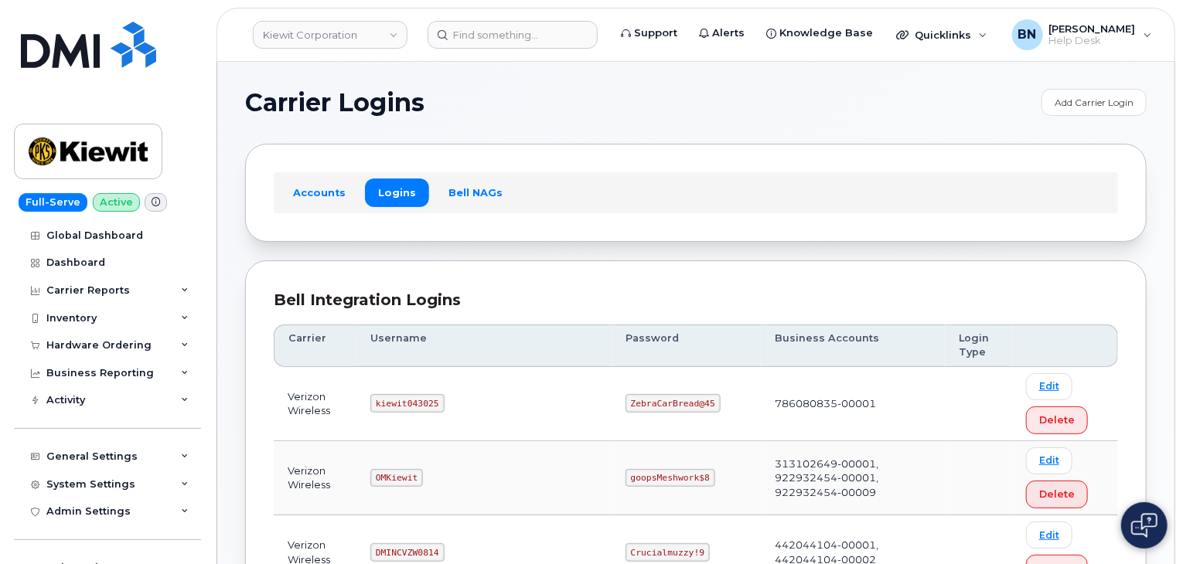
scroll to position [0, 0]
drag, startPoint x: 404, startPoint y: 337, endPoint x: 434, endPoint y: 334, distance: 31.1
click at [434, 334] on th "Username" at bounding box center [483, 346] width 255 height 43
click at [434, 339] on th "Username" at bounding box center [483, 346] width 255 height 43
click at [410, 338] on th "Username" at bounding box center [483, 346] width 255 height 43
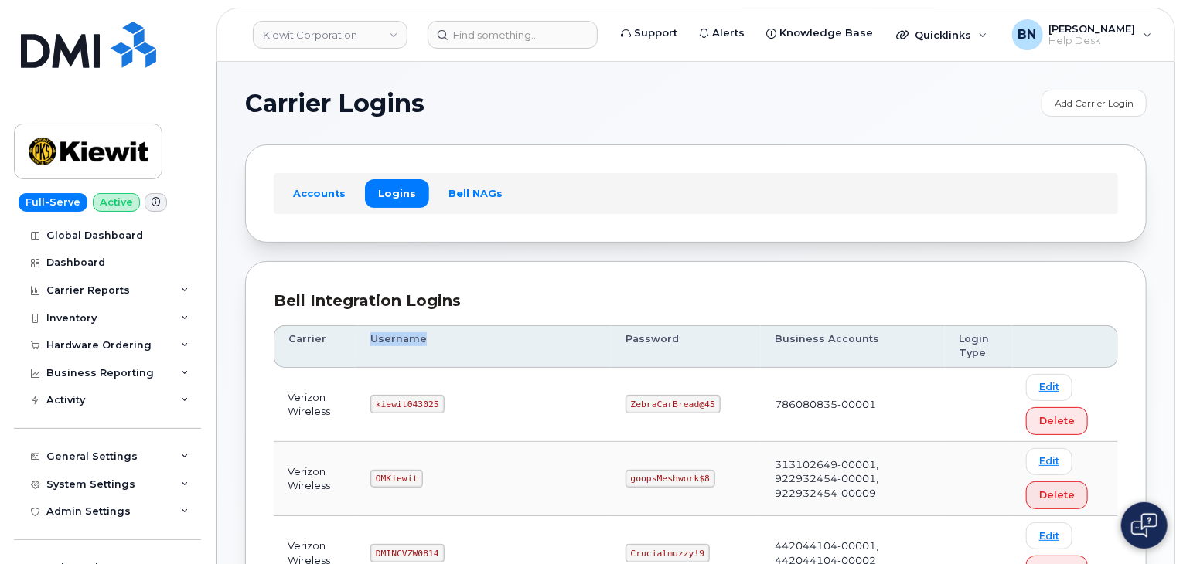
click at [410, 338] on th "Username" at bounding box center [483, 346] width 255 height 43
click at [431, 336] on th "Username" at bounding box center [483, 346] width 255 height 43
drag, startPoint x: 736, startPoint y: 404, endPoint x: 761, endPoint y: 400, distance: 25.7
click at [761, 400] on td "786080835-00001" at bounding box center [853, 405] width 184 height 74
click at [761, 406] on td "786080835-00001" at bounding box center [853, 405] width 184 height 74
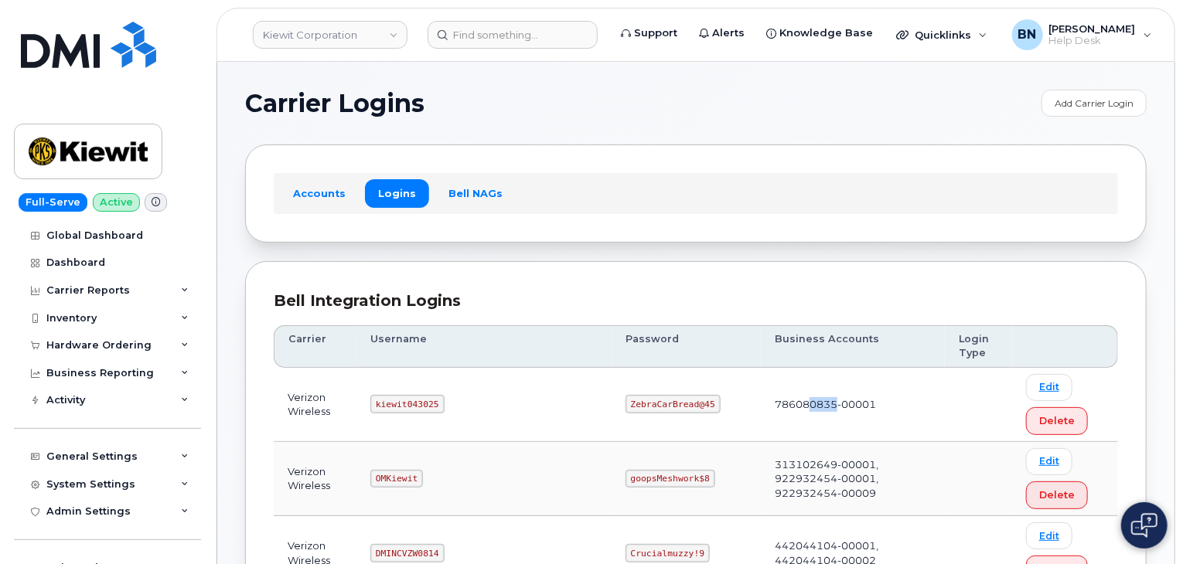
drag, startPoint x: 739, startPoint y: 406, endPoint x: 764, endPoint y: 403, distance: 24.9
click at [764, 403] on td "786080835-00001" at bounding box center [853, 405] width 184 height 74
